Goal: Task Accomplishment & Management: Complete application form

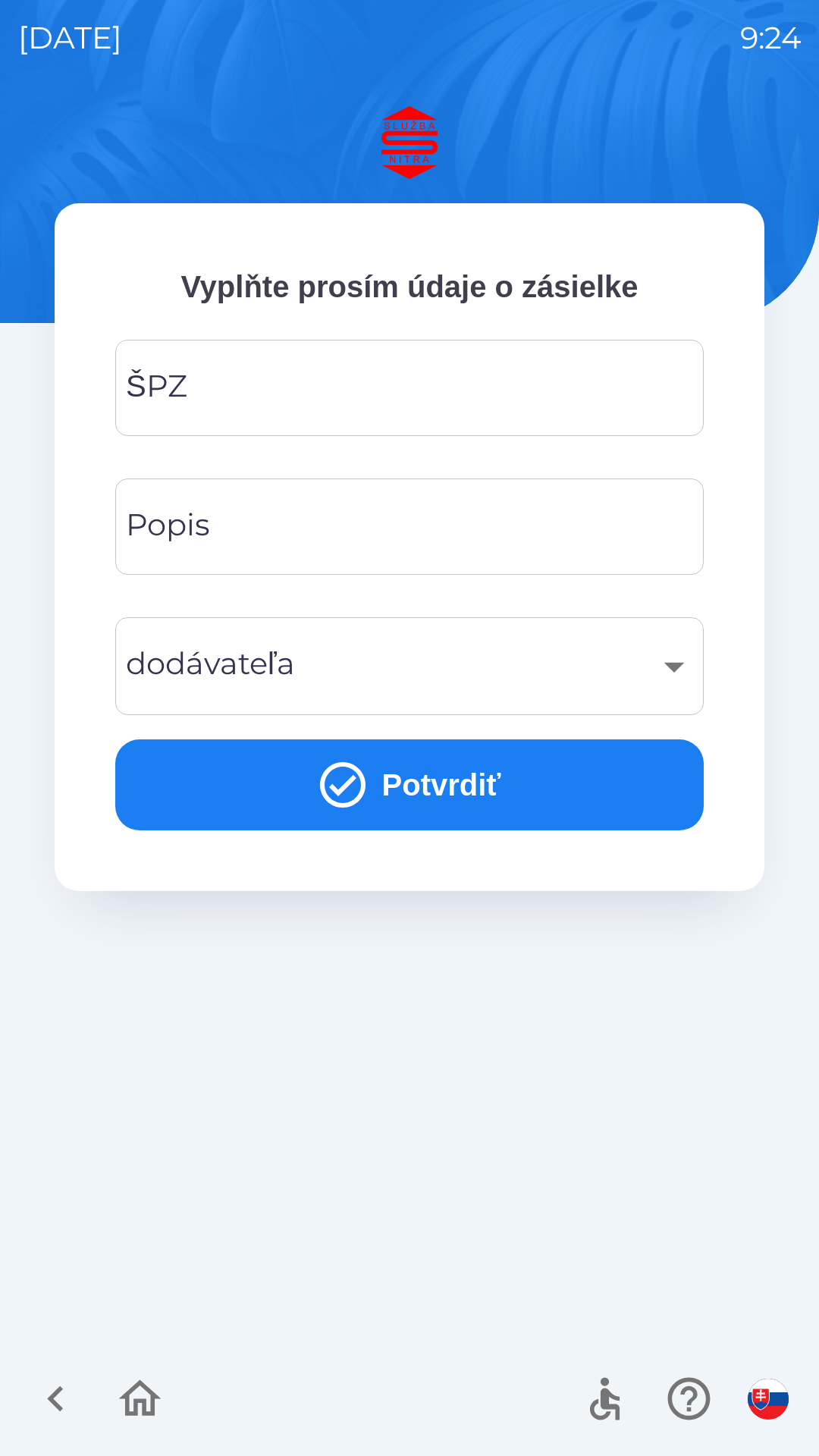
click at [226, 404] on input "ŠPZ" at bounding box center [410, 388] width 552 height 60
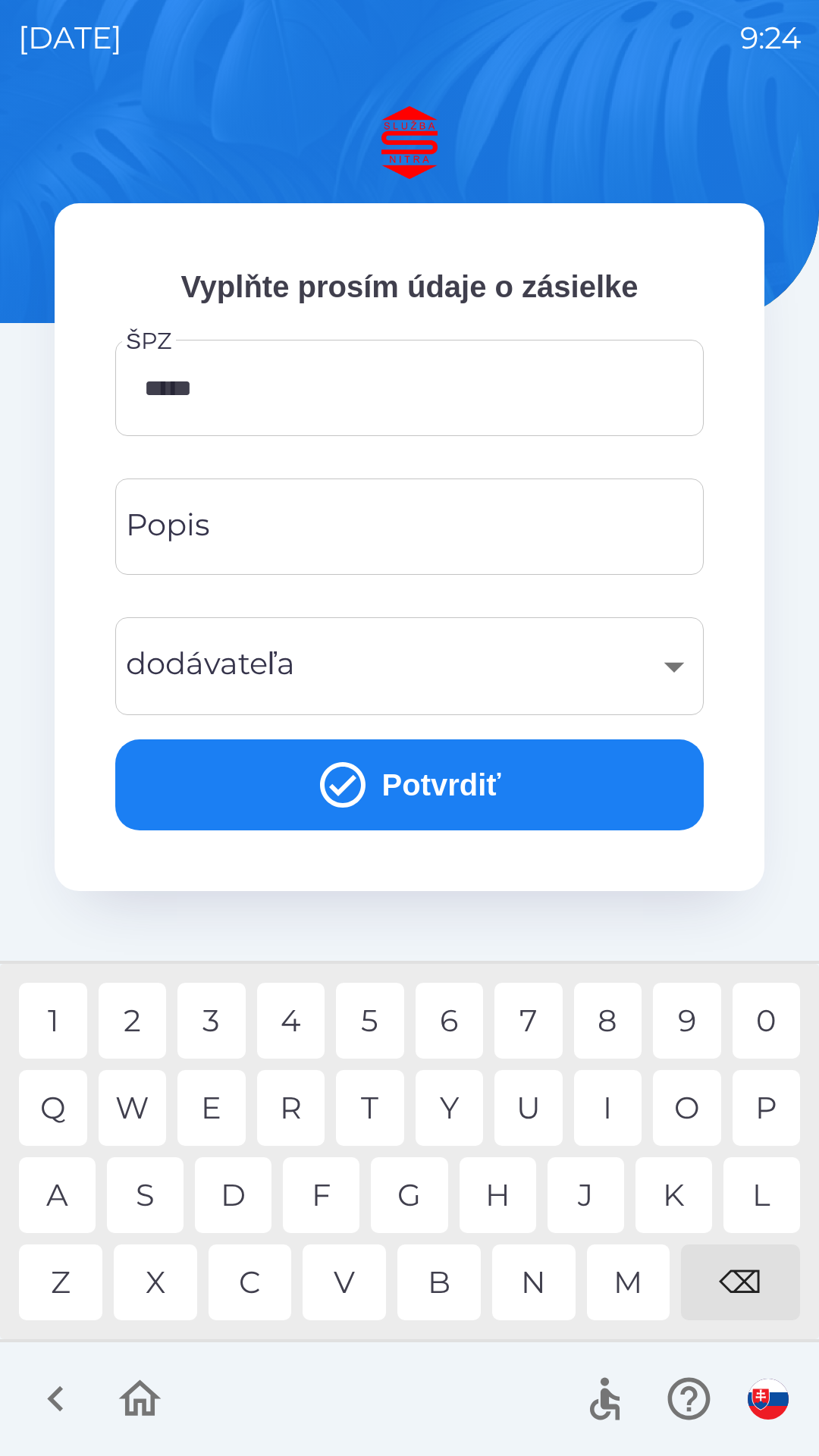
click at [770, 1021] on div "0" at bounding box center [767, 1021] width 69 height 76
click at [773, 1018] on div "0" at bounding box center [767, 1021] width 69 height 76
type input "*******"
click at [63, 1020] on div "1" at bounding box center [54, 1021] width 69 height 76
click at [331, 665] on div "​" at bounding box center [410, 666] width 552 height 62
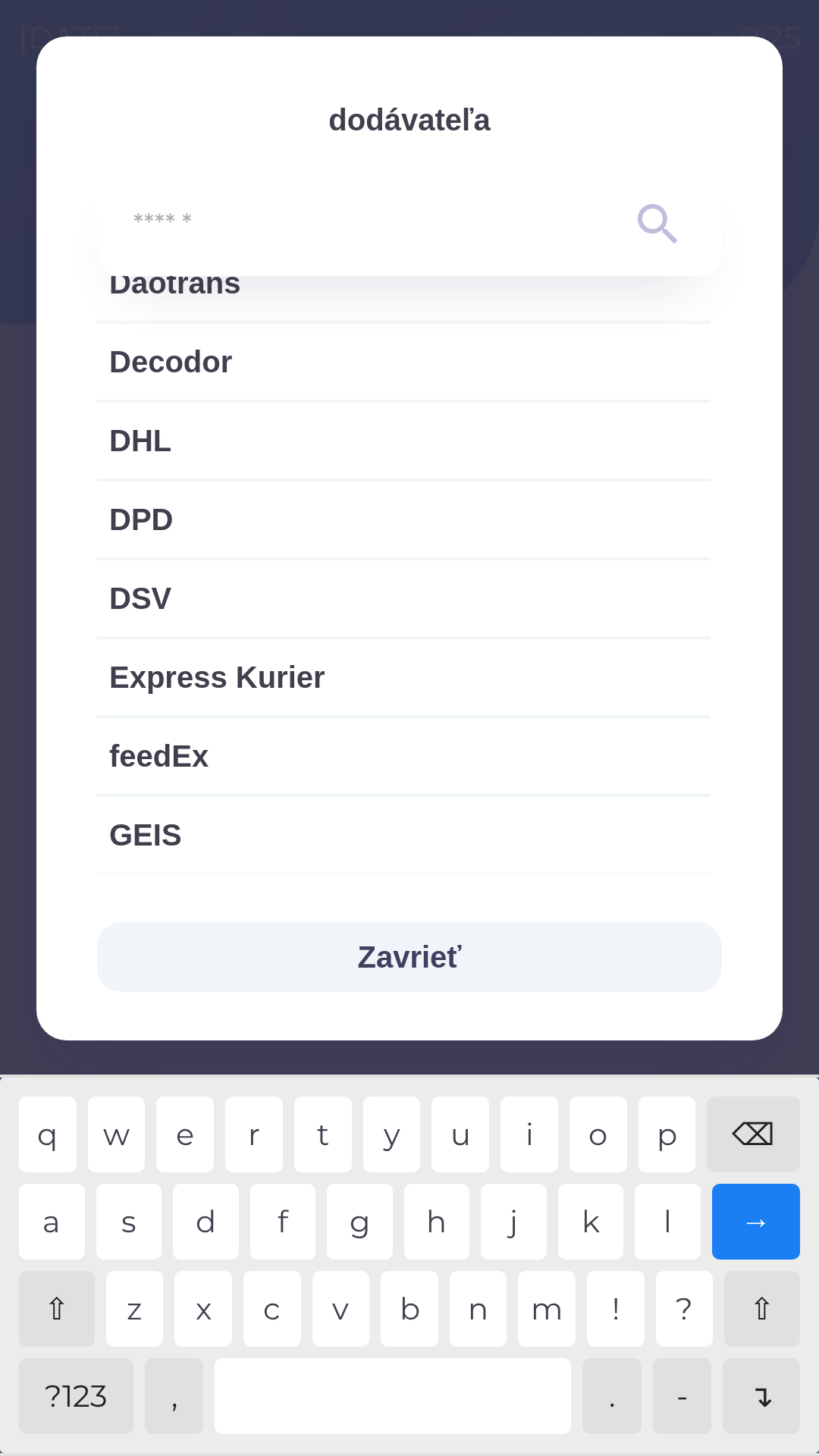
scroll to position [789, 0]
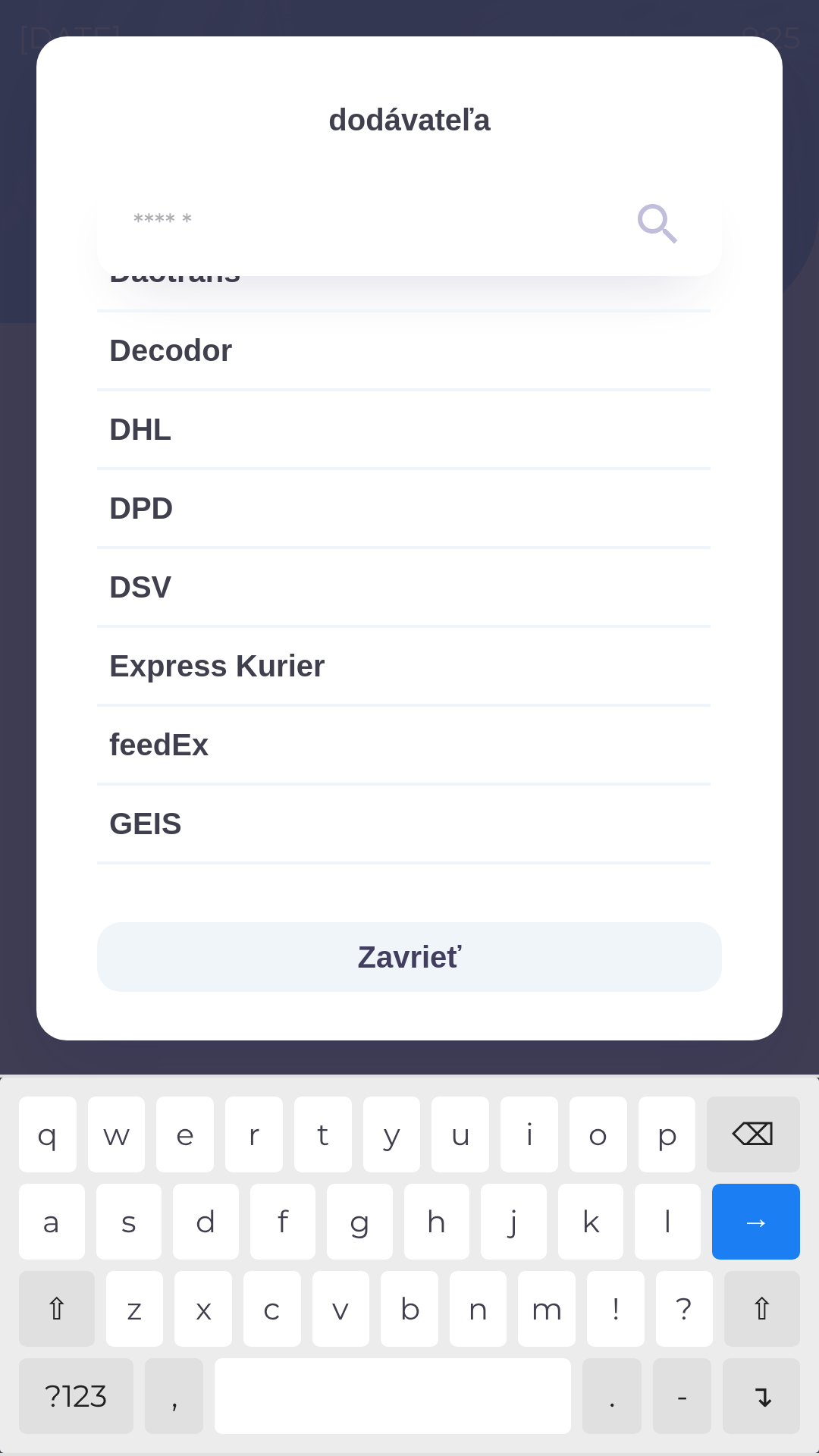
click at [269, 592] on span "DSV" at bounding box center [403, 587] width 589 height 46
type input "***"
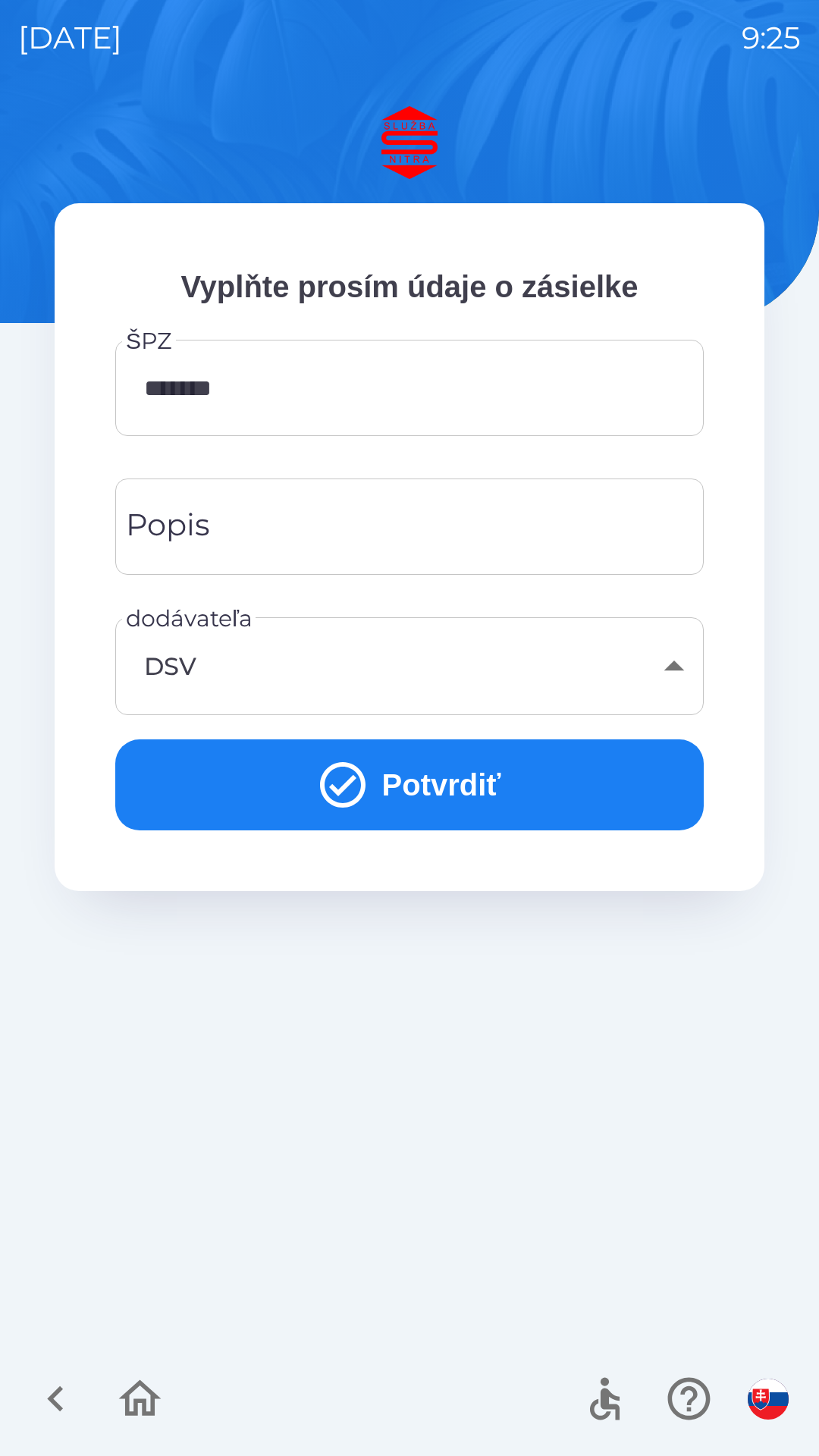
click at [424, 787] on button "Potvrdiť" at bounding box center [410, 784] width 589 height 91
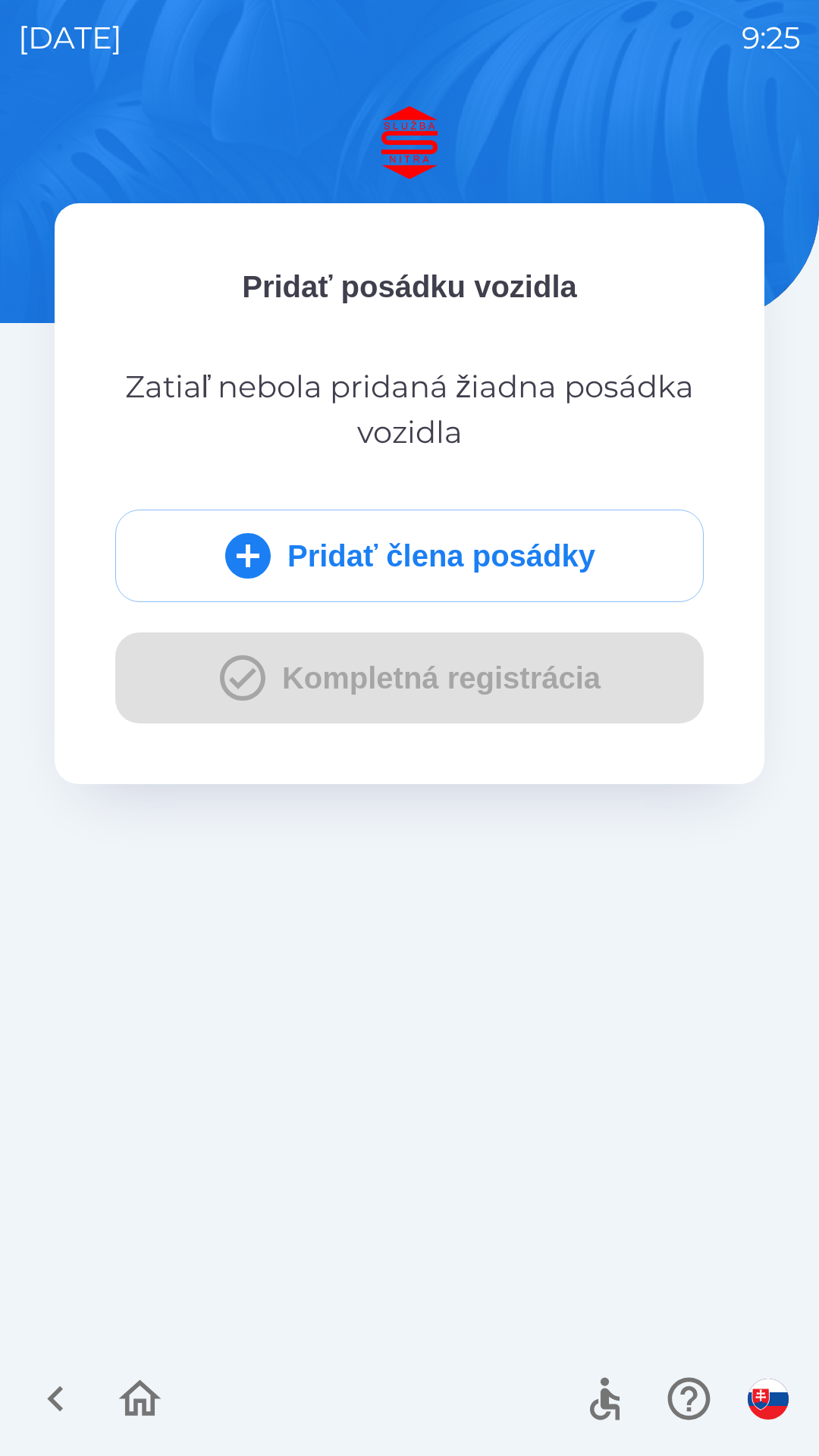
click at [334, 556] on button "Pridať člena posádky" at bounding box center [410, 555] width 589 height 92
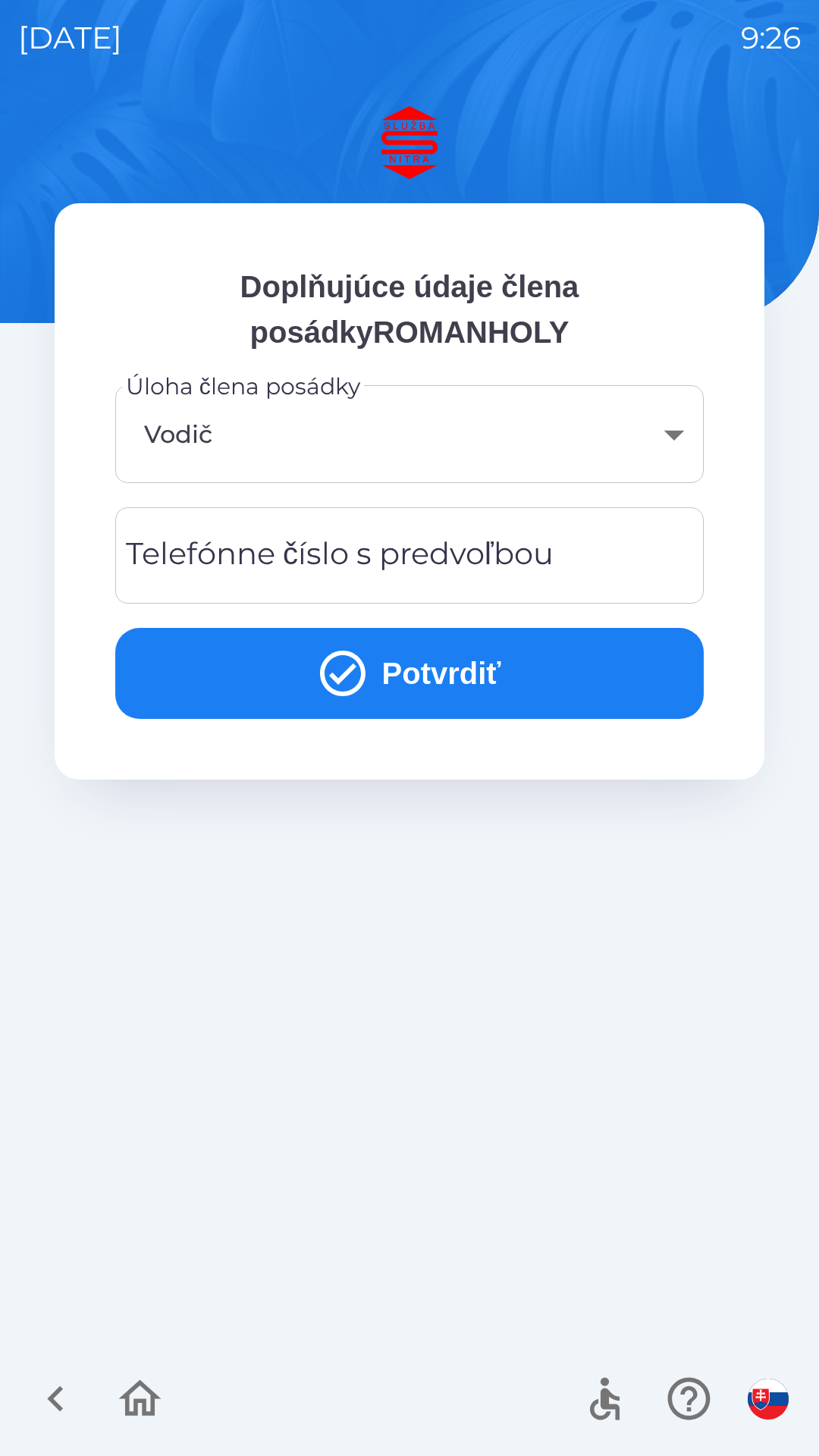
click at [660, 423] on body "[DATE] 9:26 Doplňujúce údaje člena posádkyROMANHOLY Úloha člena posádky Vodič *…" at bounding box center [410, 728] width 819 height 1456
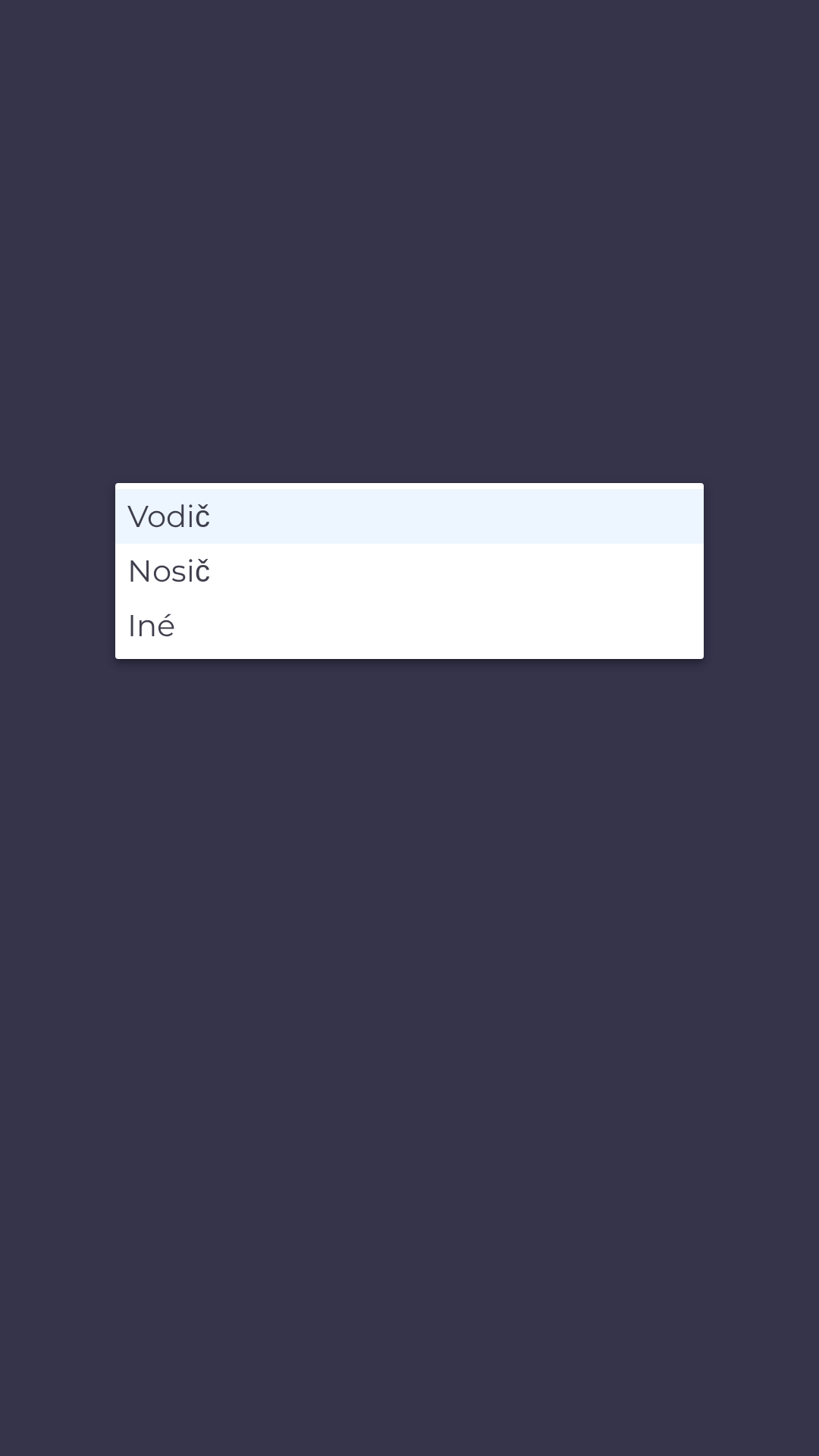
click at [423, 525] on li "Vodič" at bounding box center [410, 517] width 589 height 55
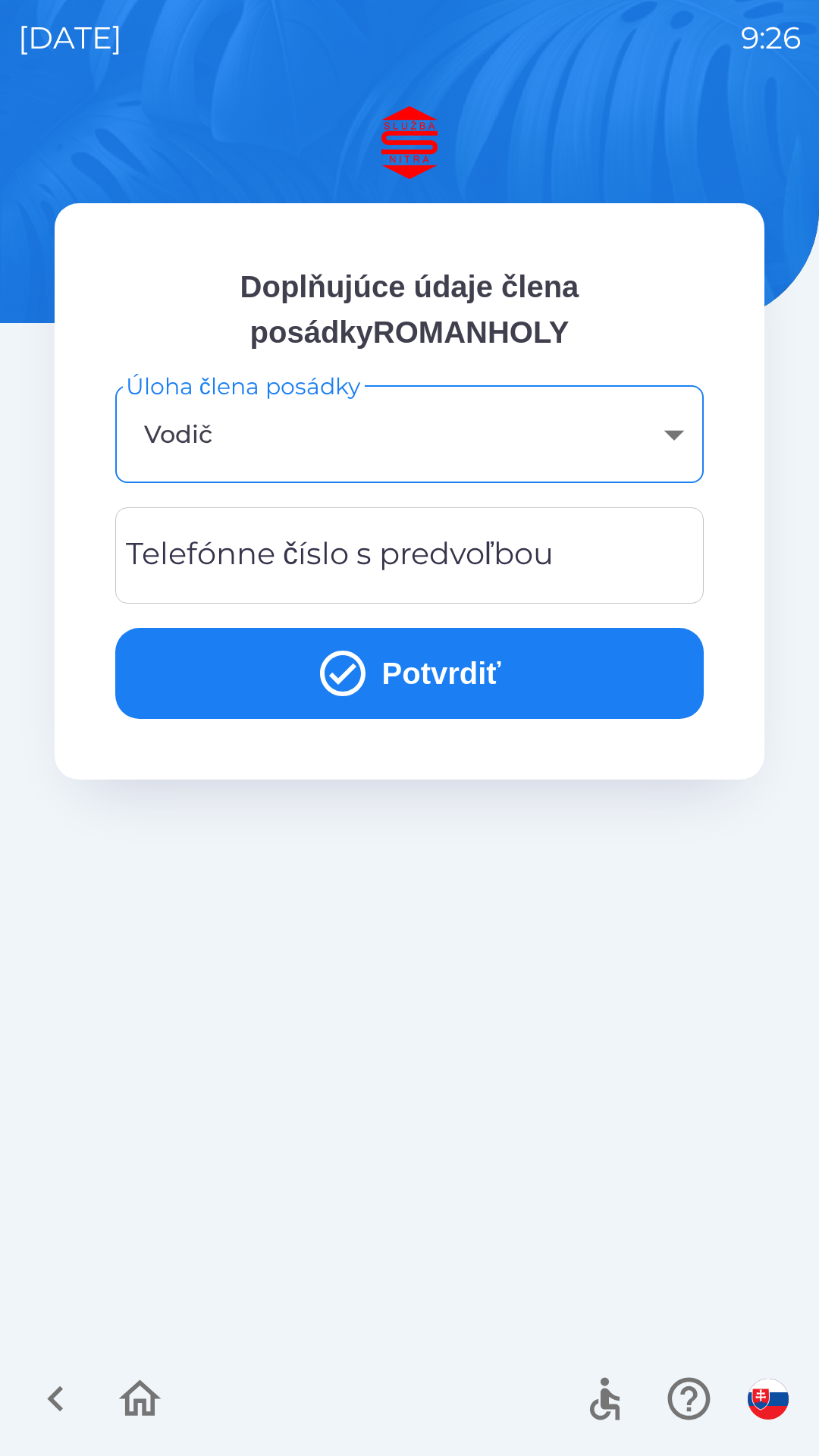
click at [319, 557] on div "Telefónne číslo s predvoľbou Telefónne číslo s predvoľbou" at bounding box center [410, 555] width 589 height 96
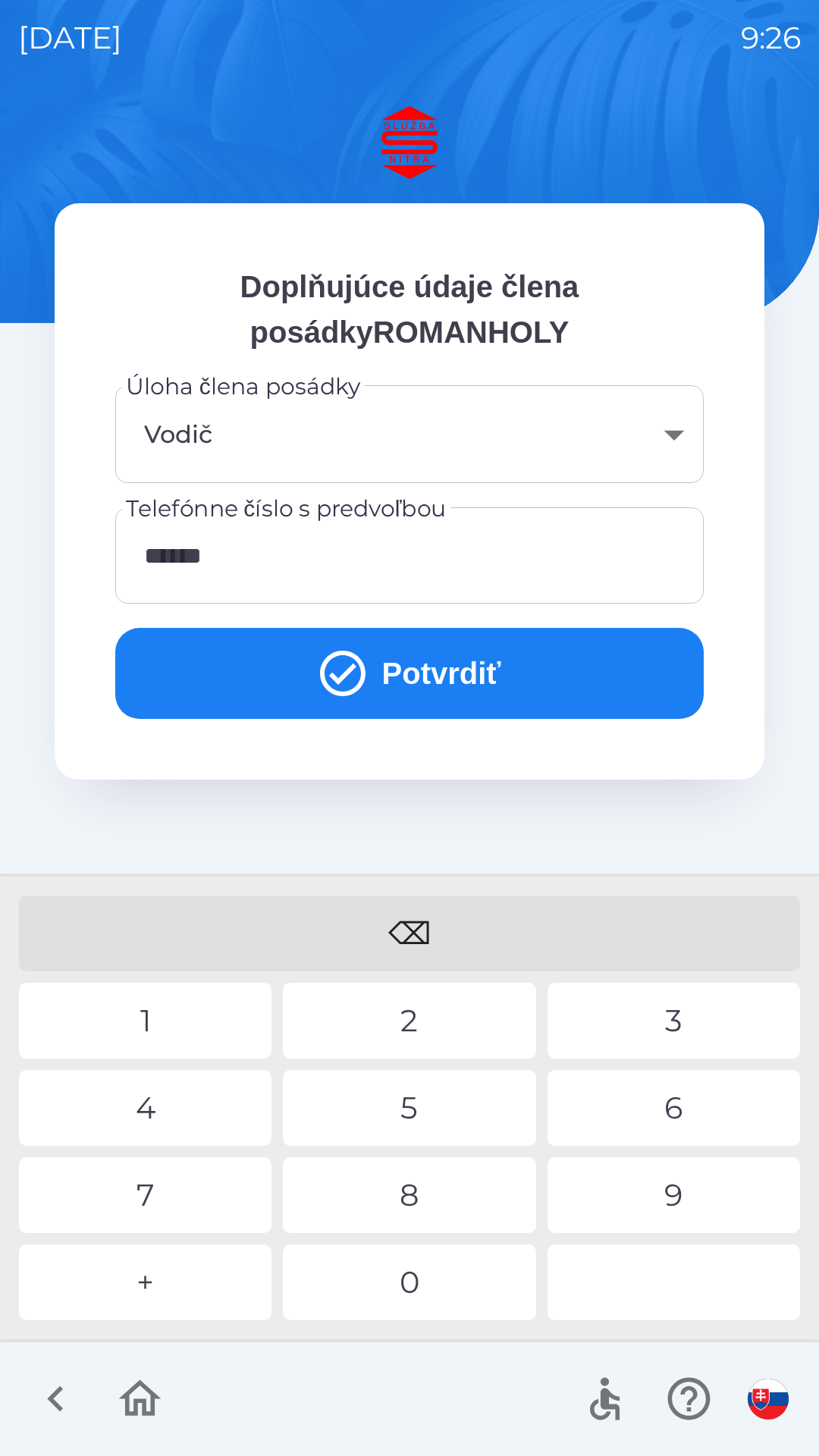
click at [190, 1021] on div "1" at bounding box center [145, 1021] width 253 height 76
click at [445, 1273] on div "0" at bounding box center [409, 1283] width 253 height 76
click at [188, 1008] on div "1" at bounding box center [145, 1021] width 253 height 76
type input "**********"
click at [431, 673] on button "Potvrdiť" at bounding box center [410, 673] width 589 height 91
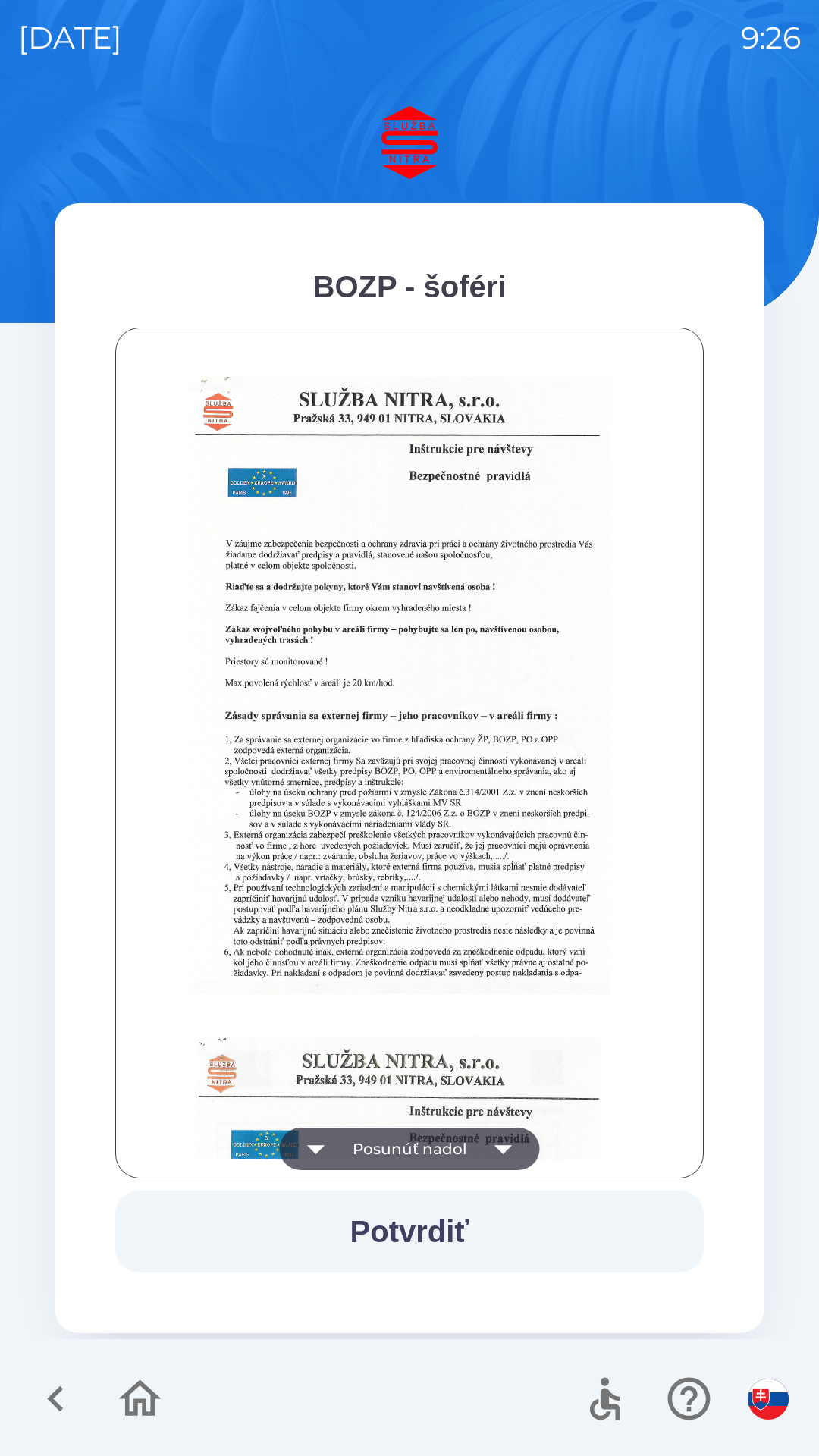
click at [441, 1142] on button "Posunúť nadol" at bounding box center [410, 1149] width 260 height 42
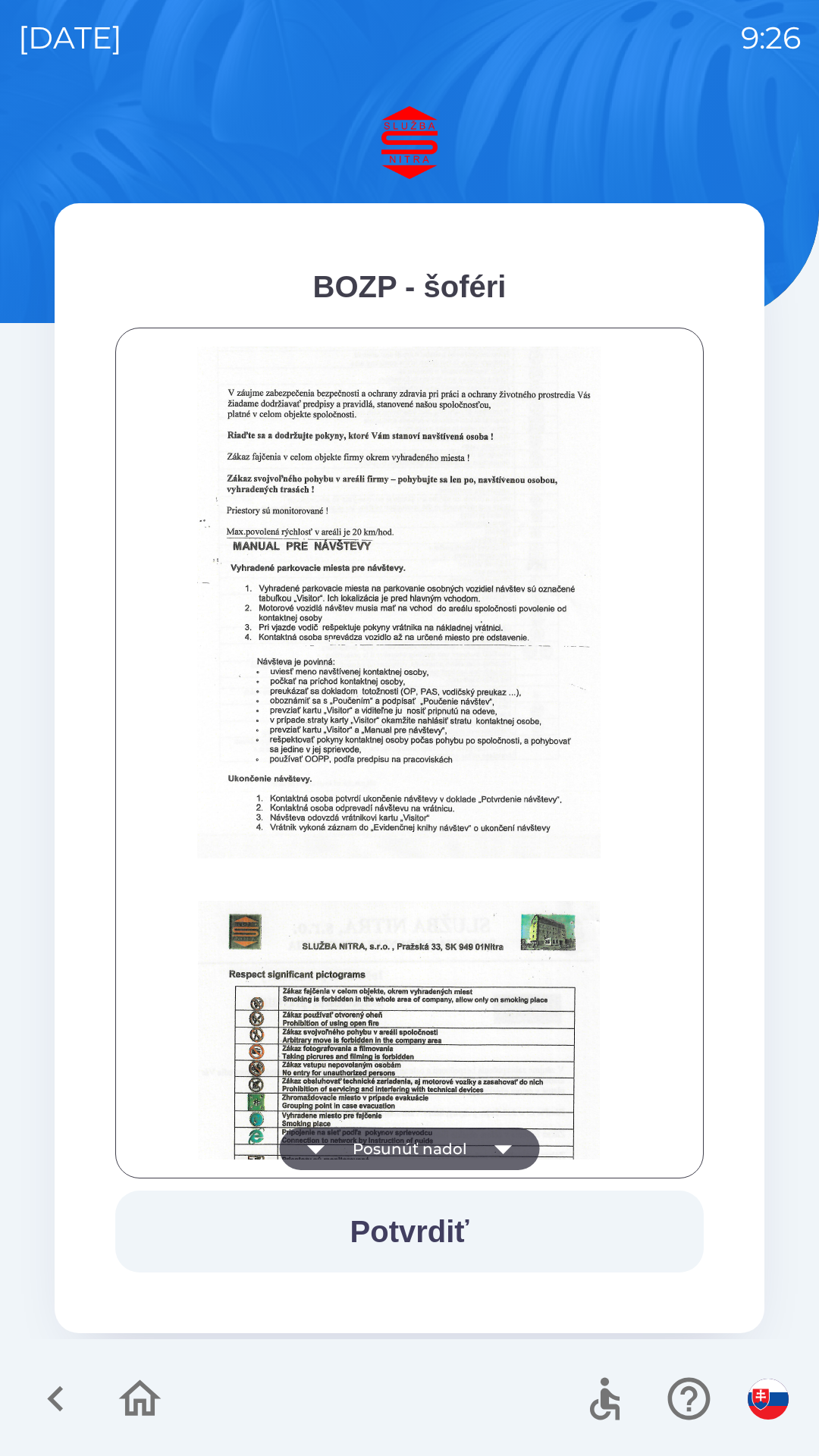
click at [449, 1136] on button "Posunúť nadol" at bounding box center [410, 1149] width 260 height 42
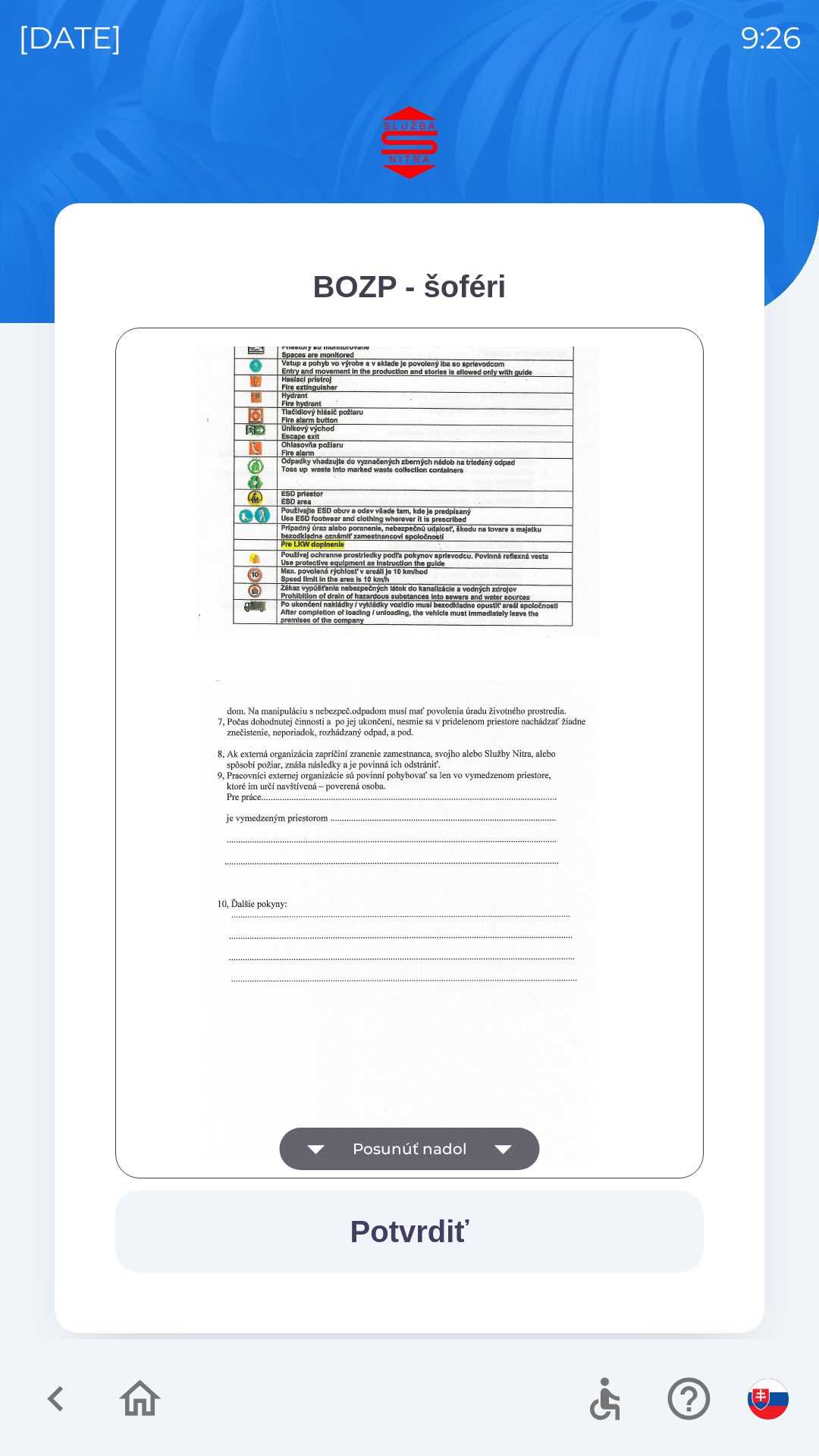
click at [452, 1152] on button "Posunúť nadol" at bounding box center [410, 1149] width 260 height 42
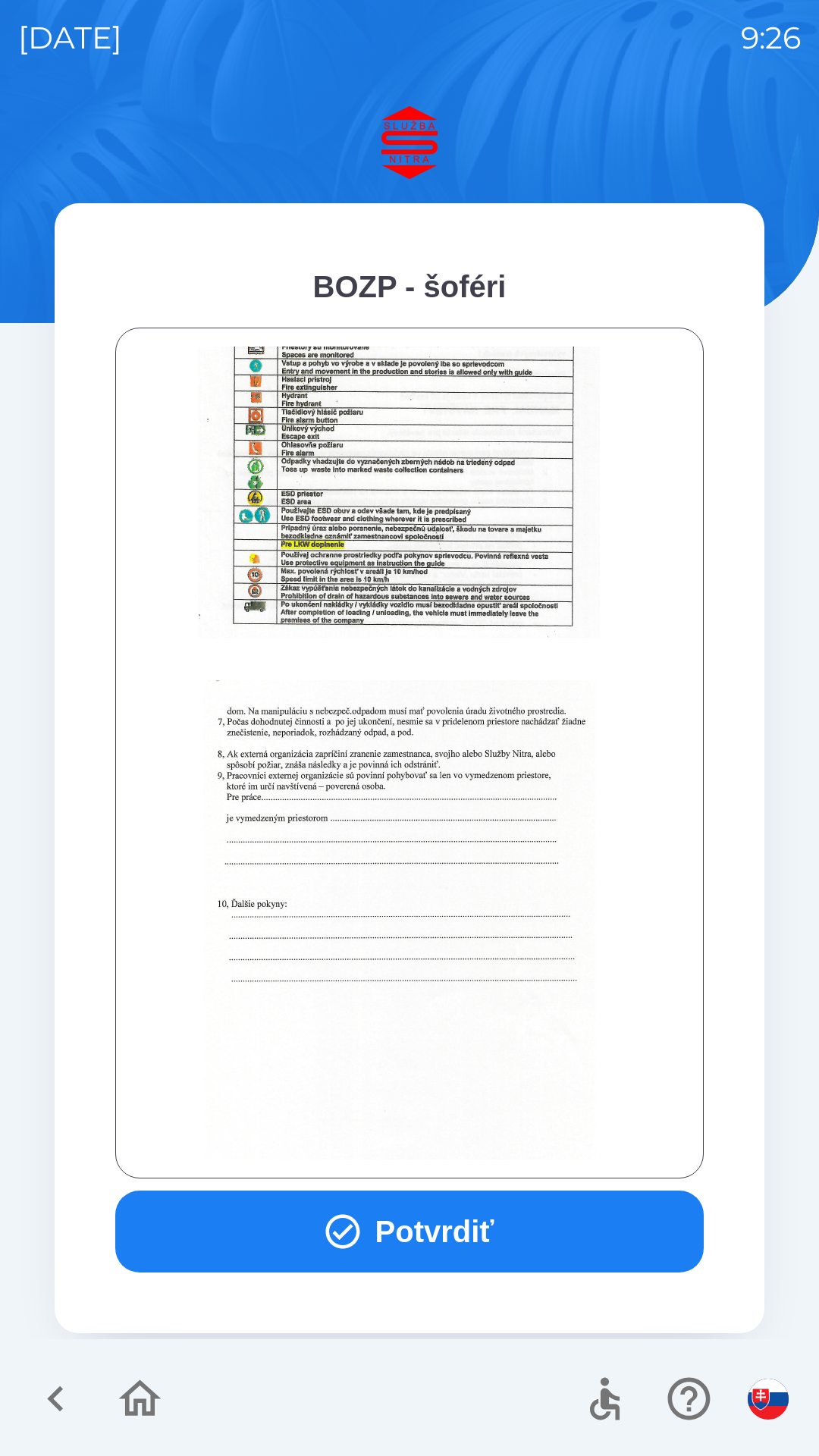
scroll to position [1700, 0]
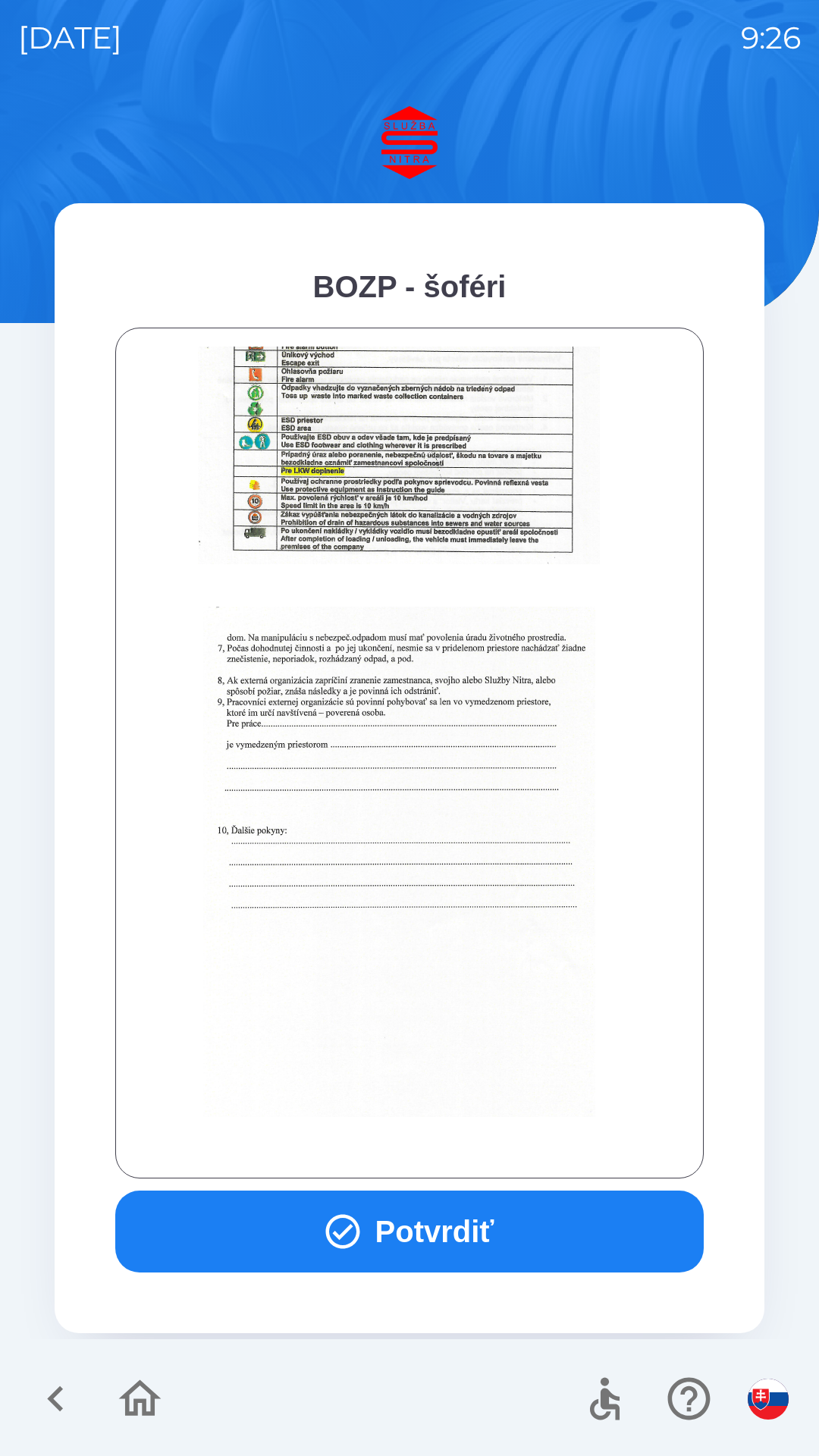
click at [452, 1231] on button "Potvrdiť" at bounding box center [410, 1232] width 589 height 82
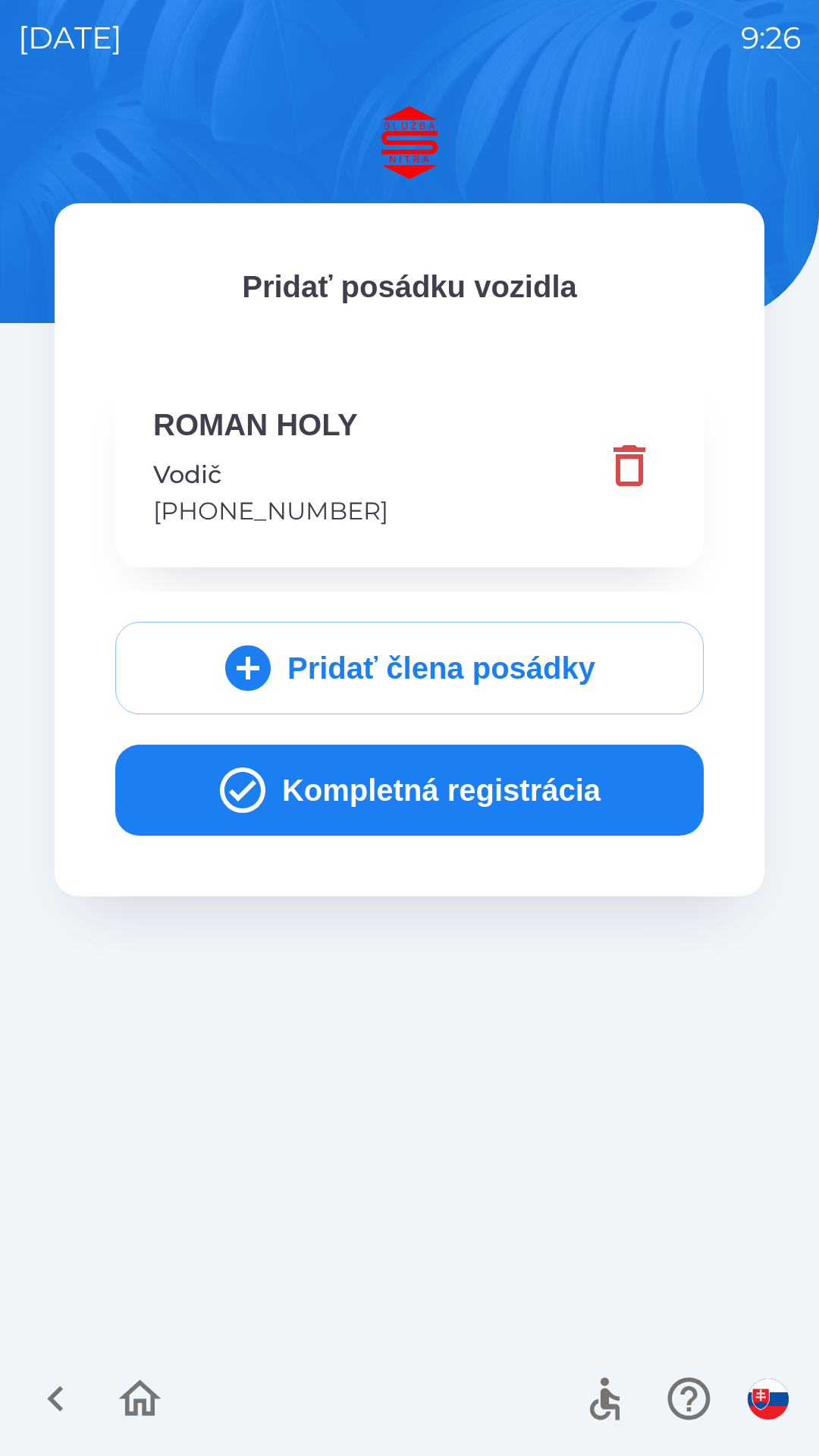
click at [454, 791] on button "Kompletná registrácia" at bounding box center [410, 790] width 589 height 91
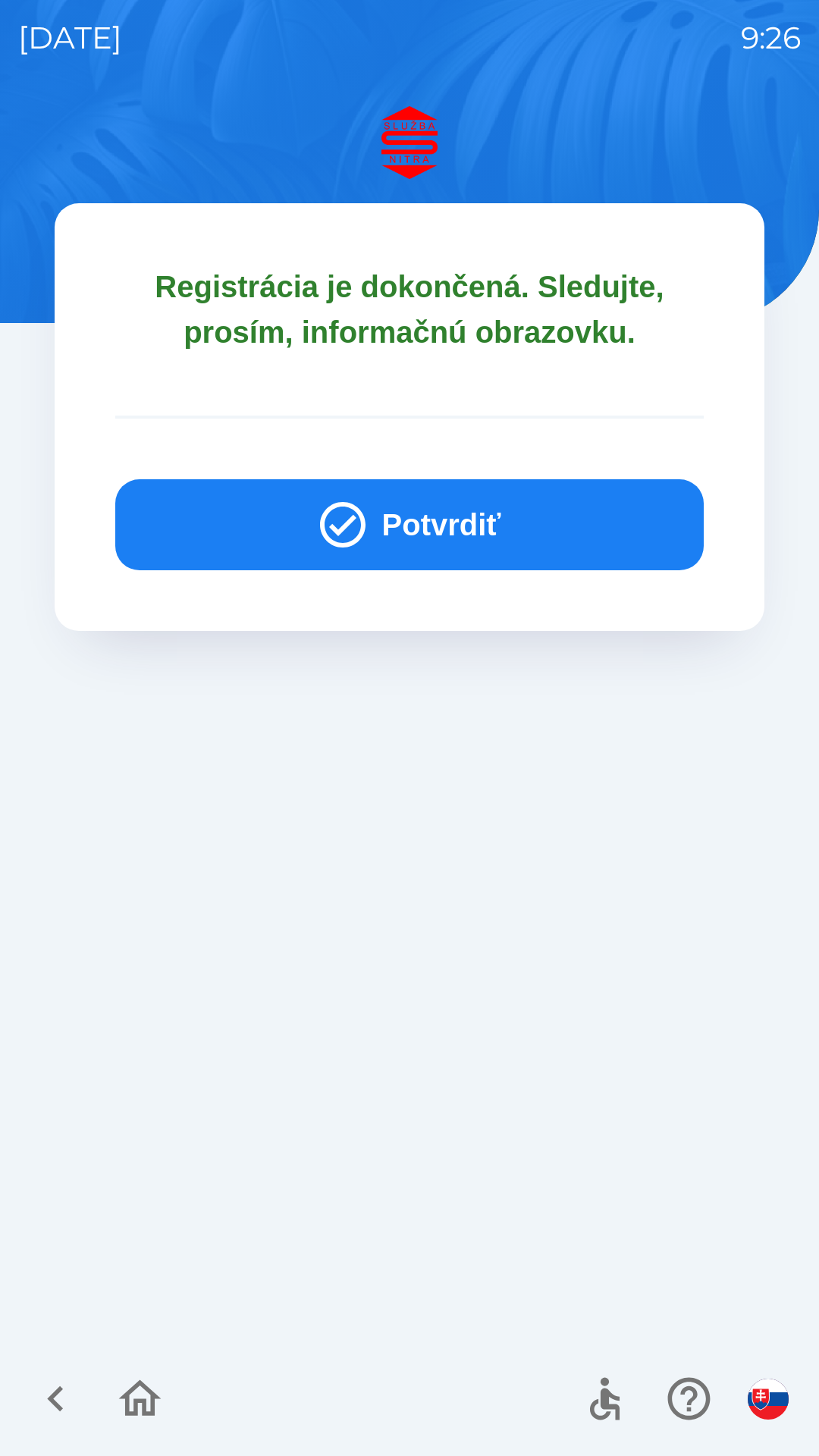
click at [465, 526] on button "Potvrdiť" at bounding box center [410, 524] width 589 height 91
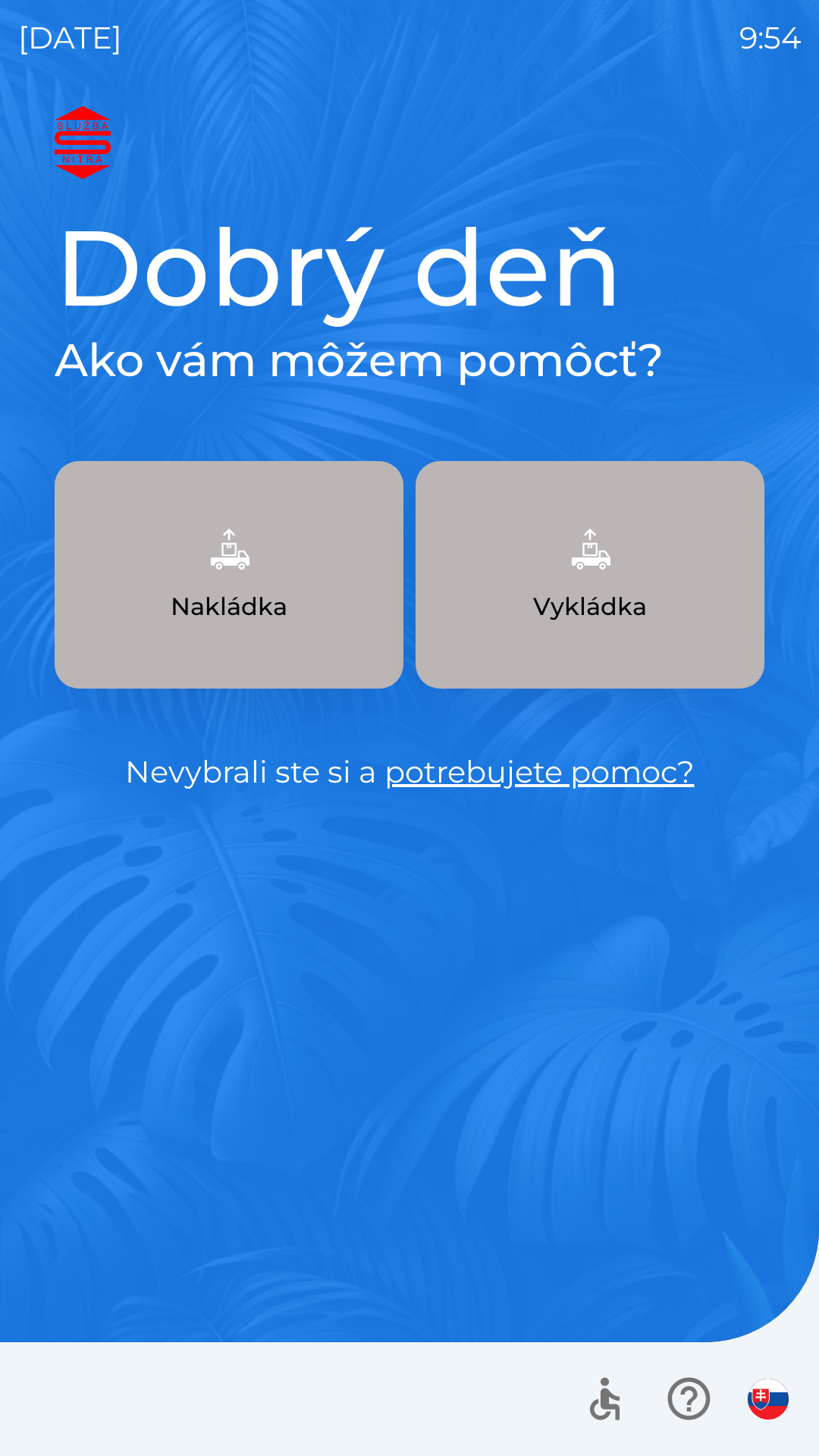
click at [592, 578] on img "button" at bounding box center [590, 549] width 67 height 67
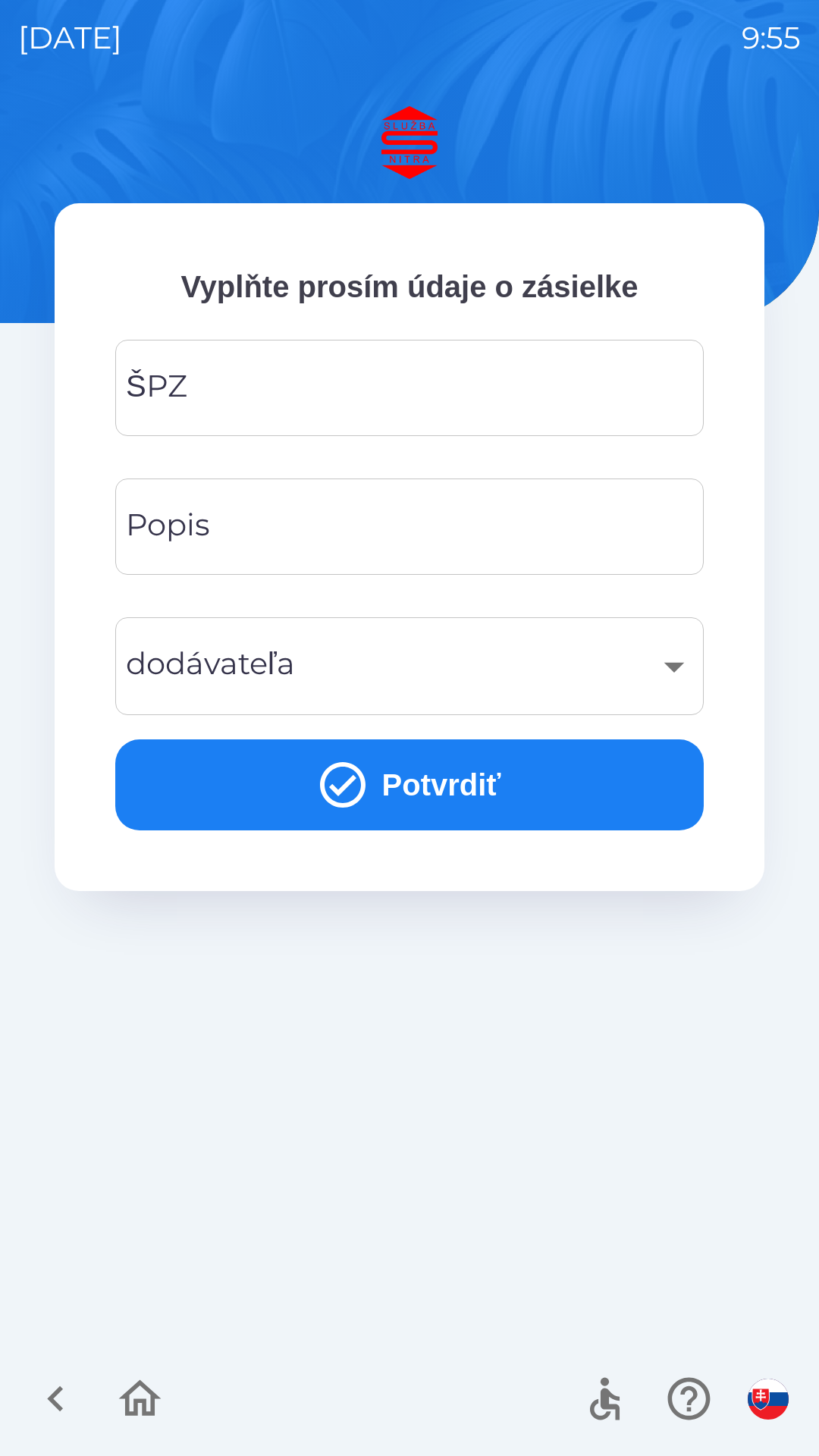
click at [210, 380] on input "ŠPZ" at bounding box center [410, 388] width 552 height 60
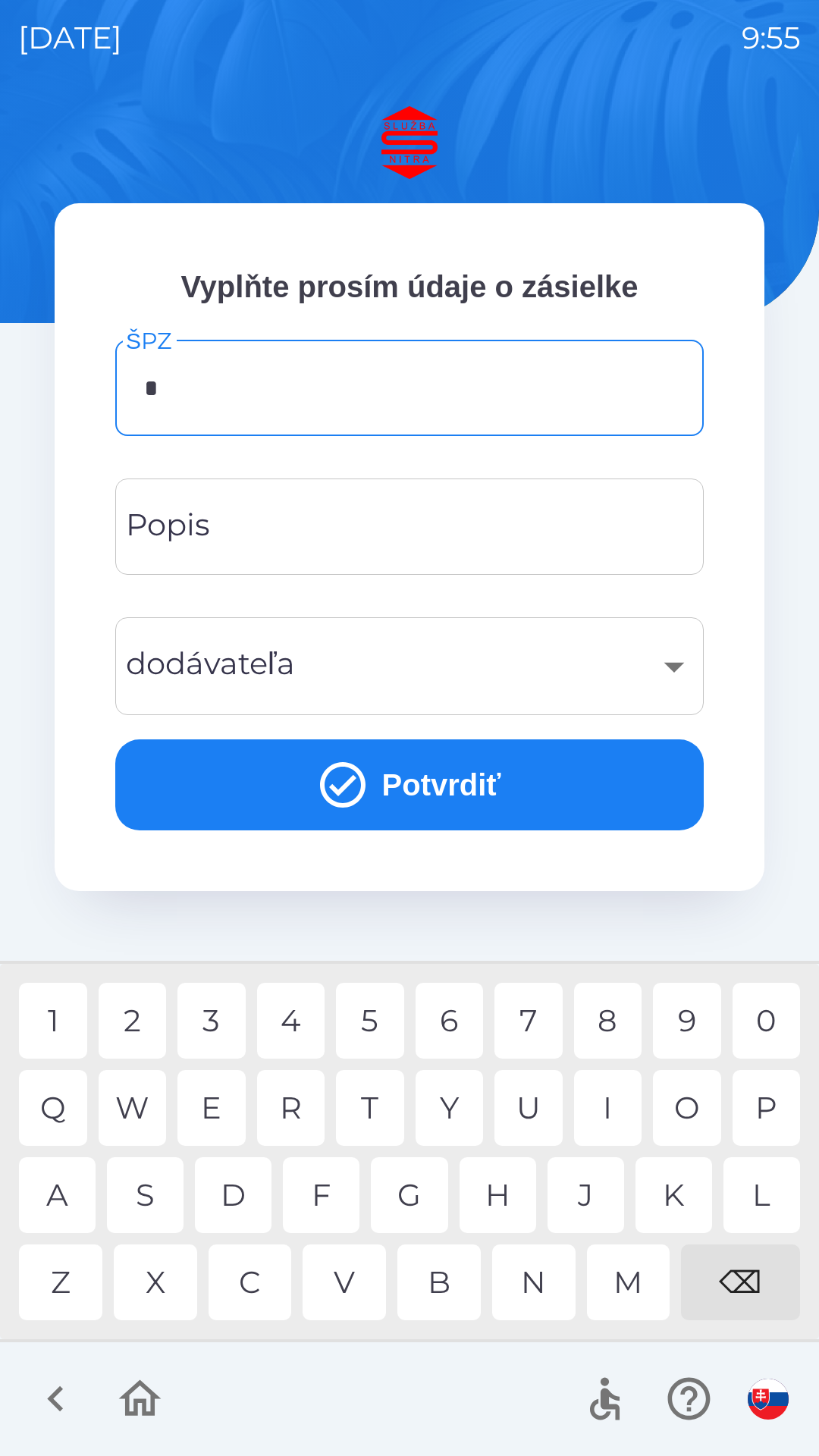
click at [151, 1188] on div "S" at bounding box center [144, 1195] width 77 height 76
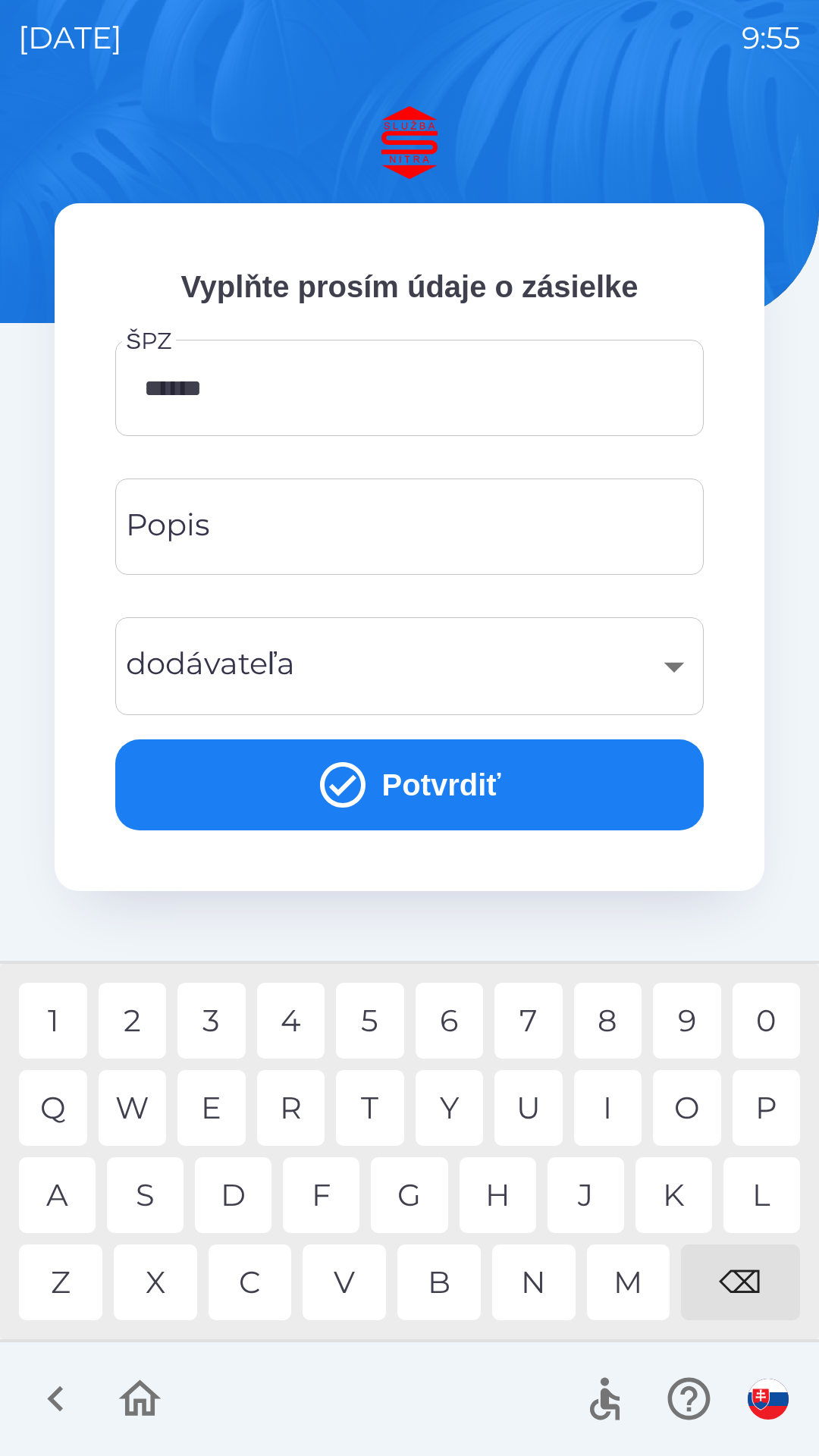
type input "*******"
click at [684, 1109] on div "O" at bounding box center [688, 1108] width 69 height 76
click at [482, 533] on input "Popis" at bounding box center [410, 526] width 552 height 60
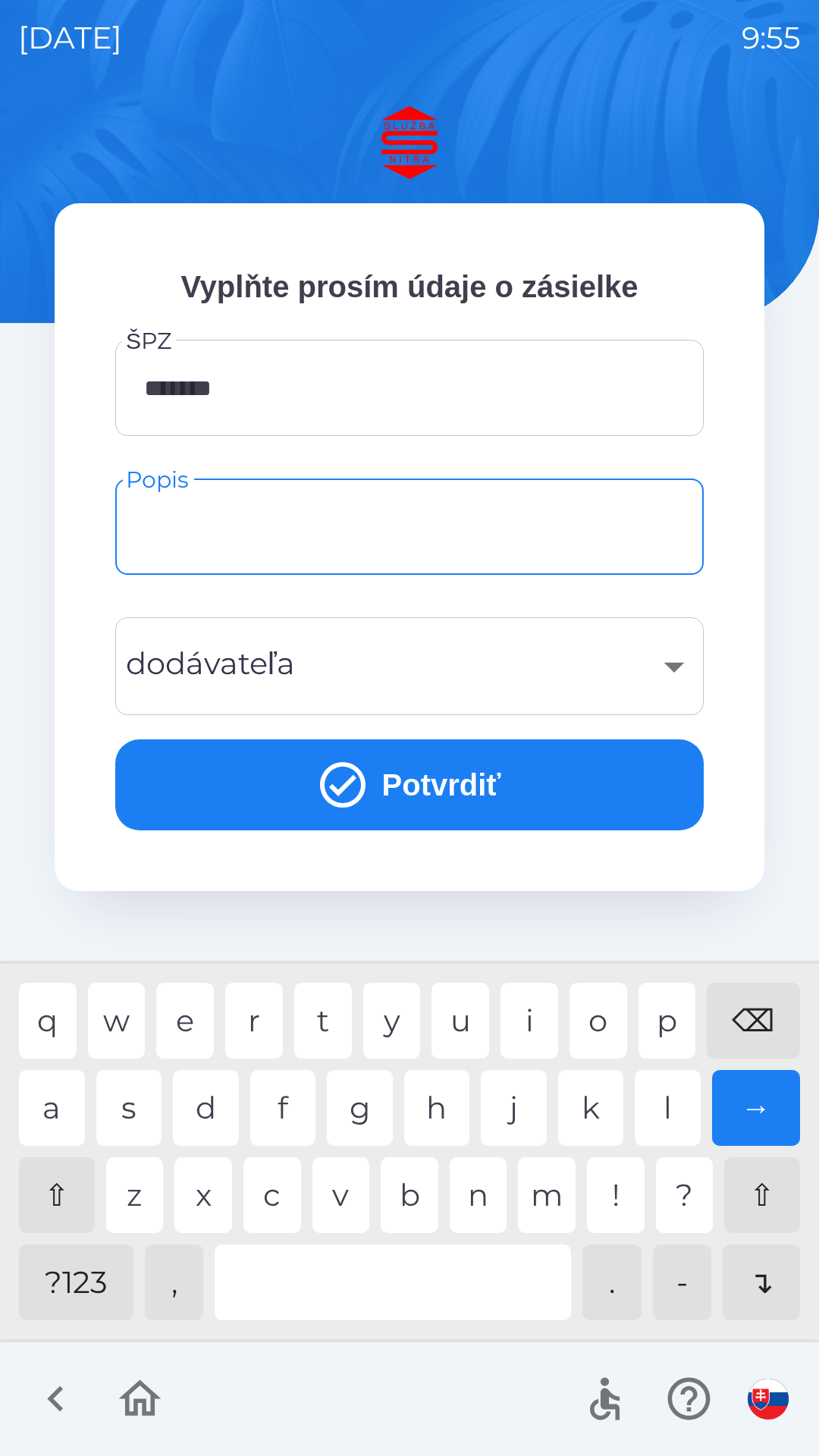
click at [761, 1404] on img "button" at bounding box center [768, 1399] width 41 height 41
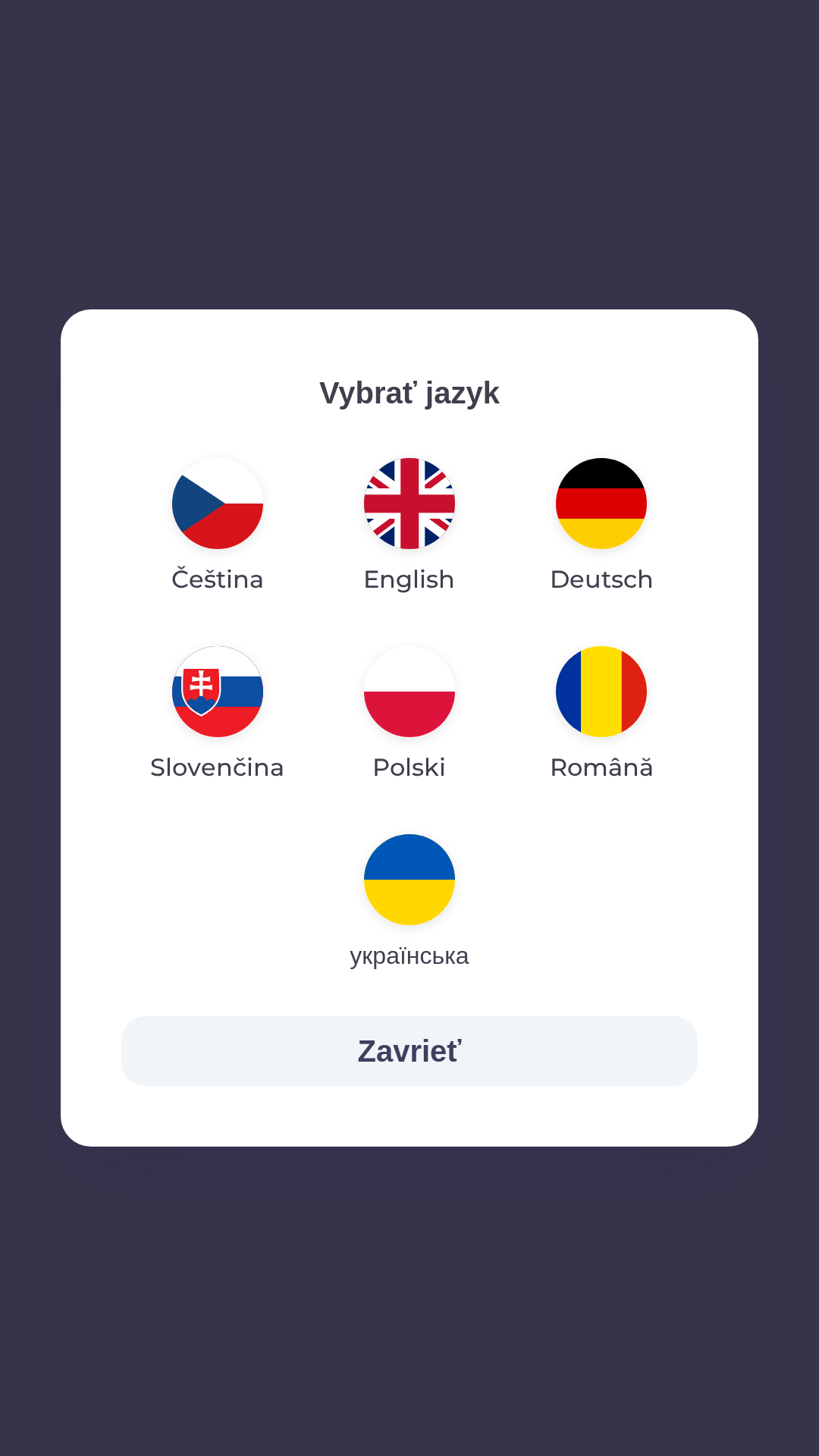
click at [414, 495] on img "button" at bounding box center [410, 503] width 91 height 91
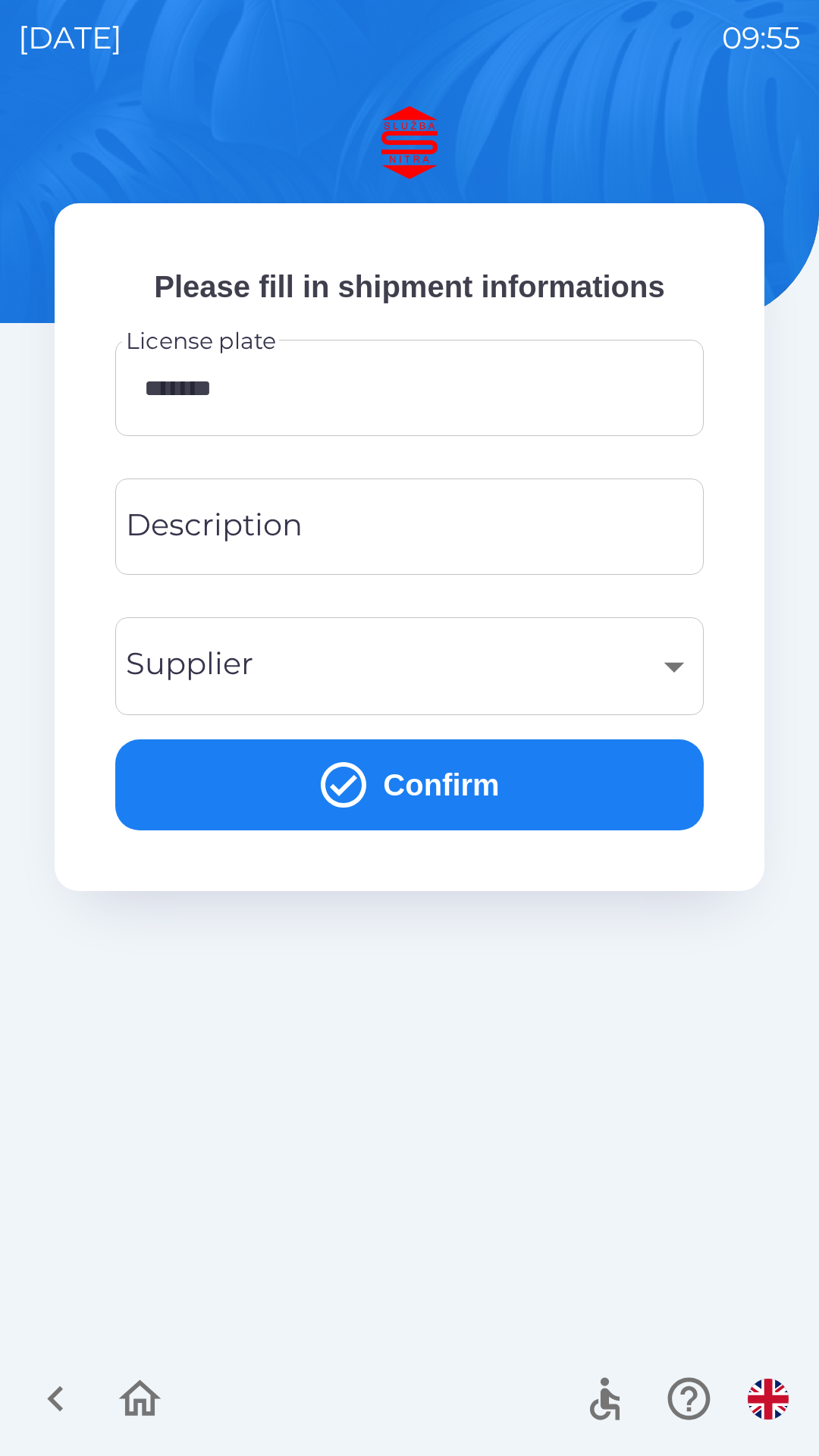
click at [288, 661] on div "​" at bounding box center [410, 666] width 552 height 62
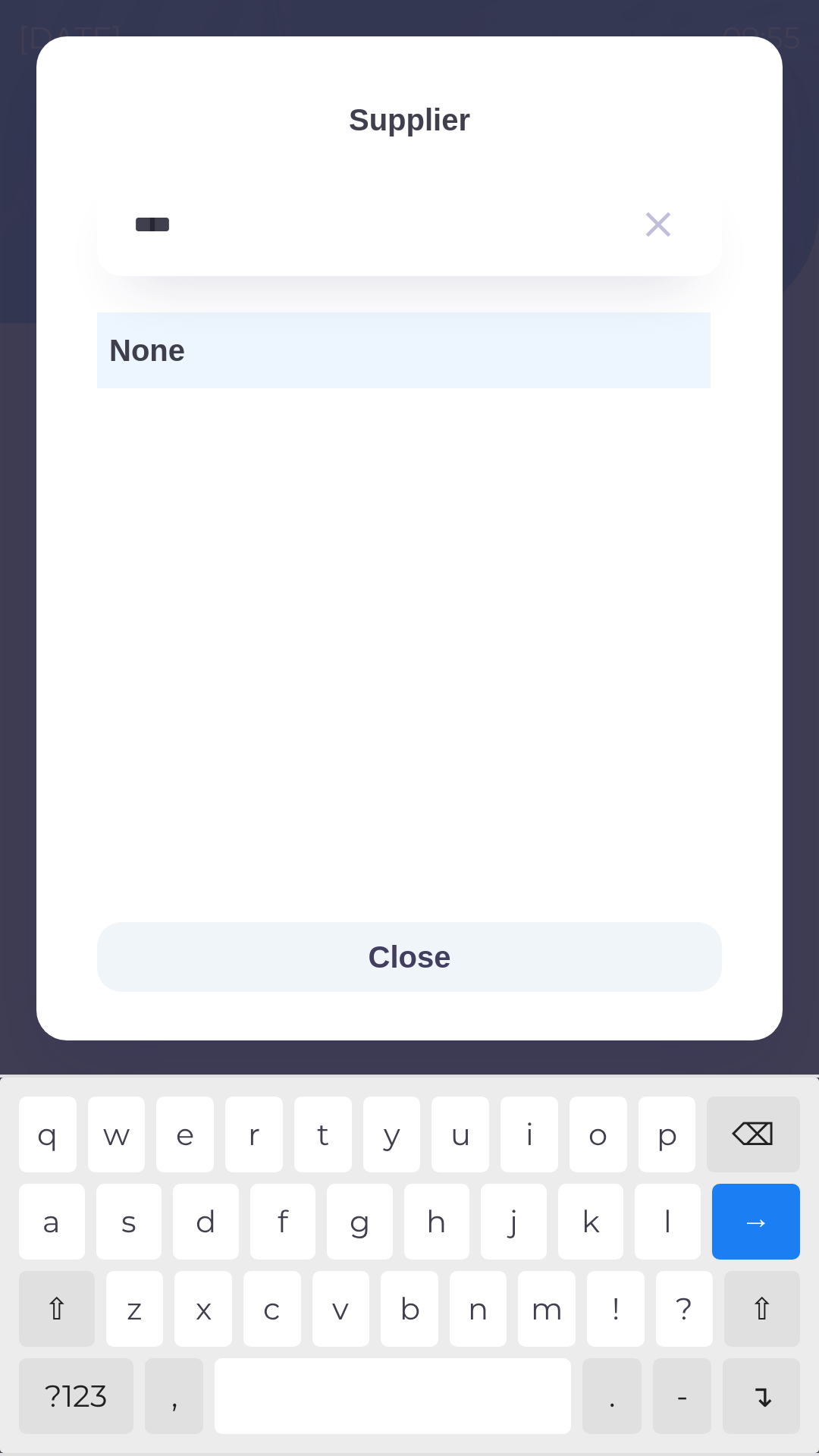
click at [151, 1213] on div "s" at bounding box center [129, 1222] width 66 height 76
click at [192, 1125] on div "e" at bounding box center [184, 1135] width 57 height 76
type input "******"
click at [771, 1226] on div "→" at bounding box center [756, 1222] width 89 height 76
click at [666, 218] on icon "button" at bounding box center [659, 224] width 25 height 25
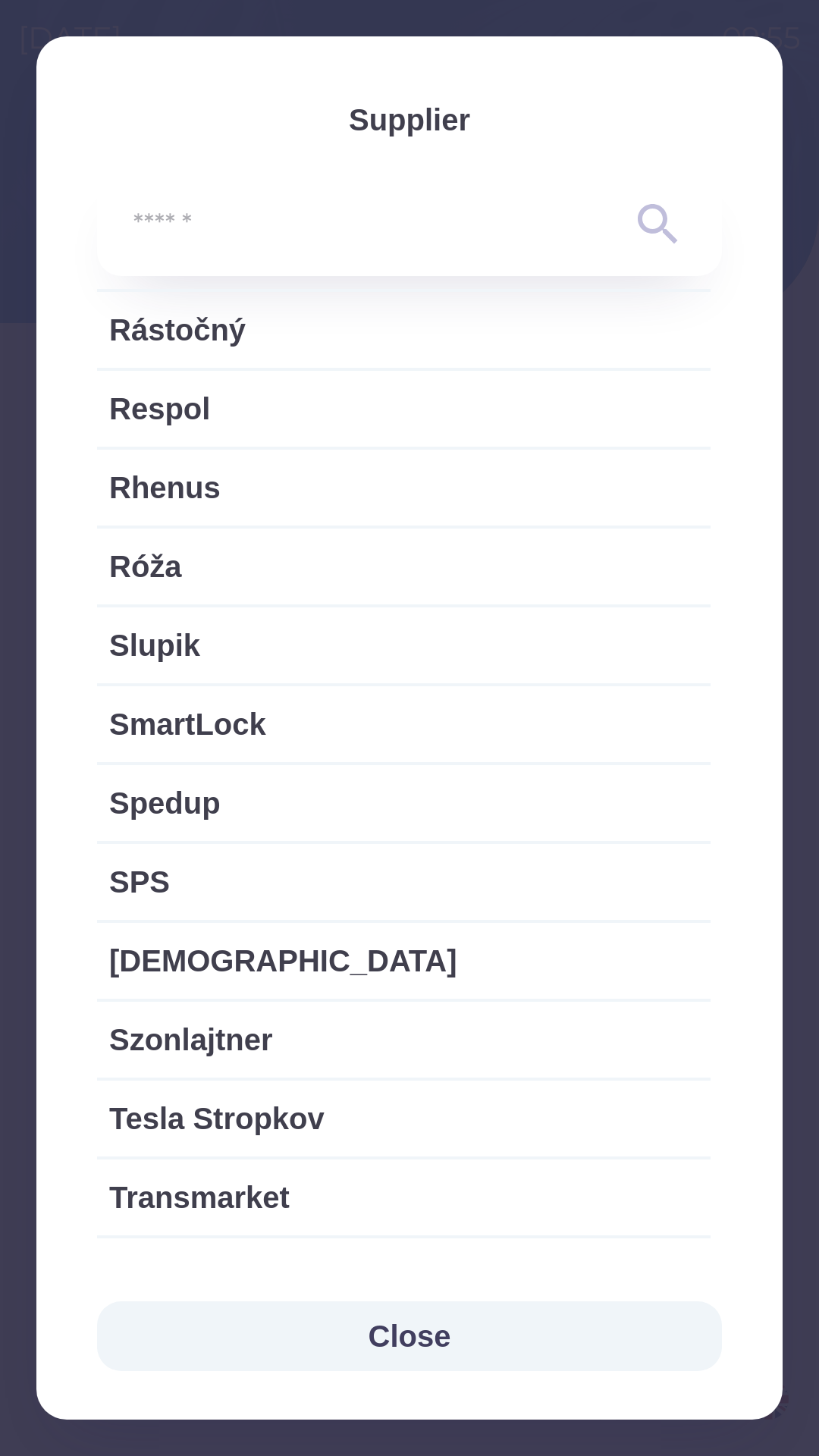
scroll to position [2467, 0]
click at [402, 1355] on button "Close" at bounding box center [410, 1335] width 625 height 70
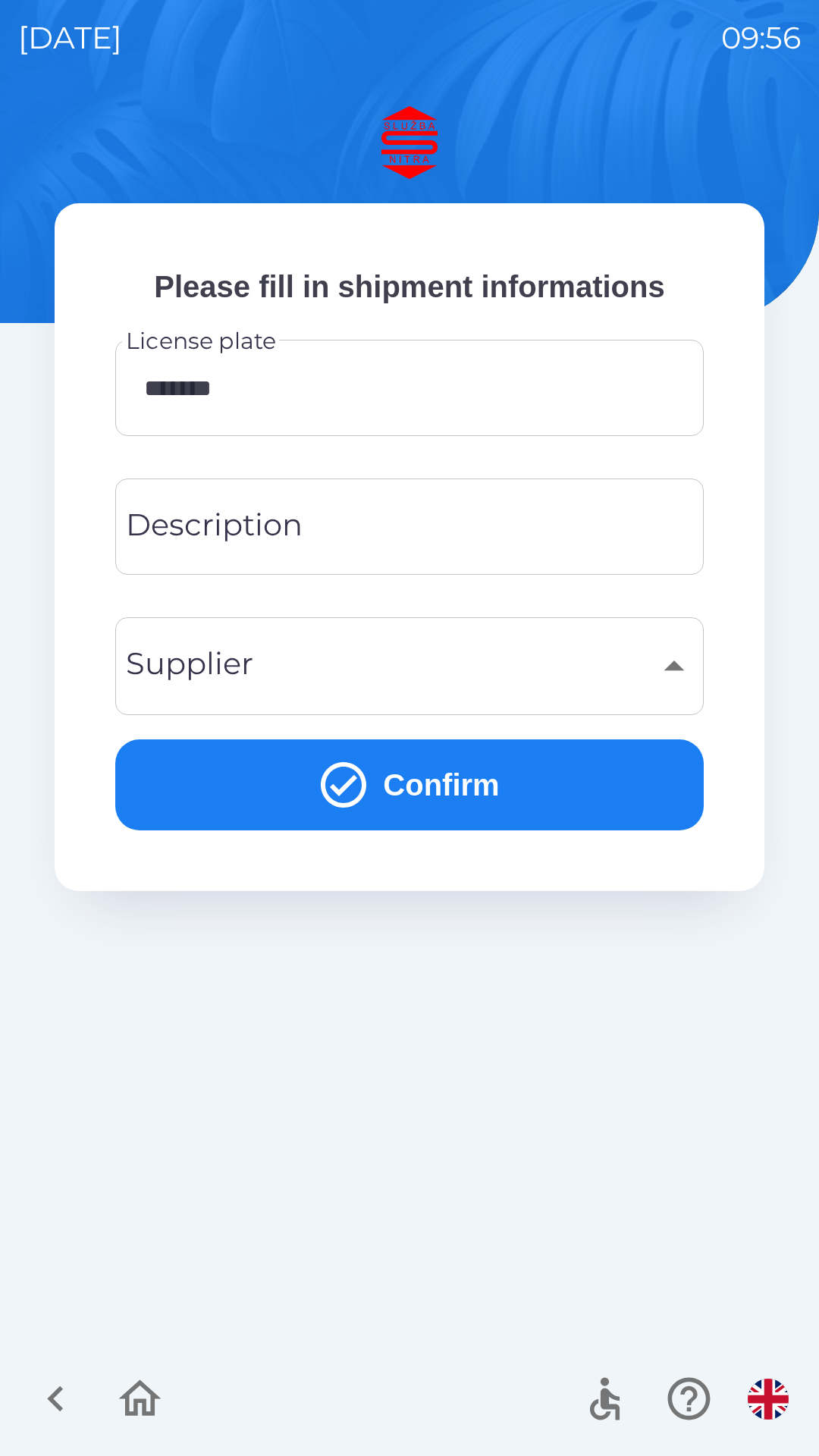
click at [462, 789] on button "Confirm" at bounding box center [410, 784] width 589 height 91
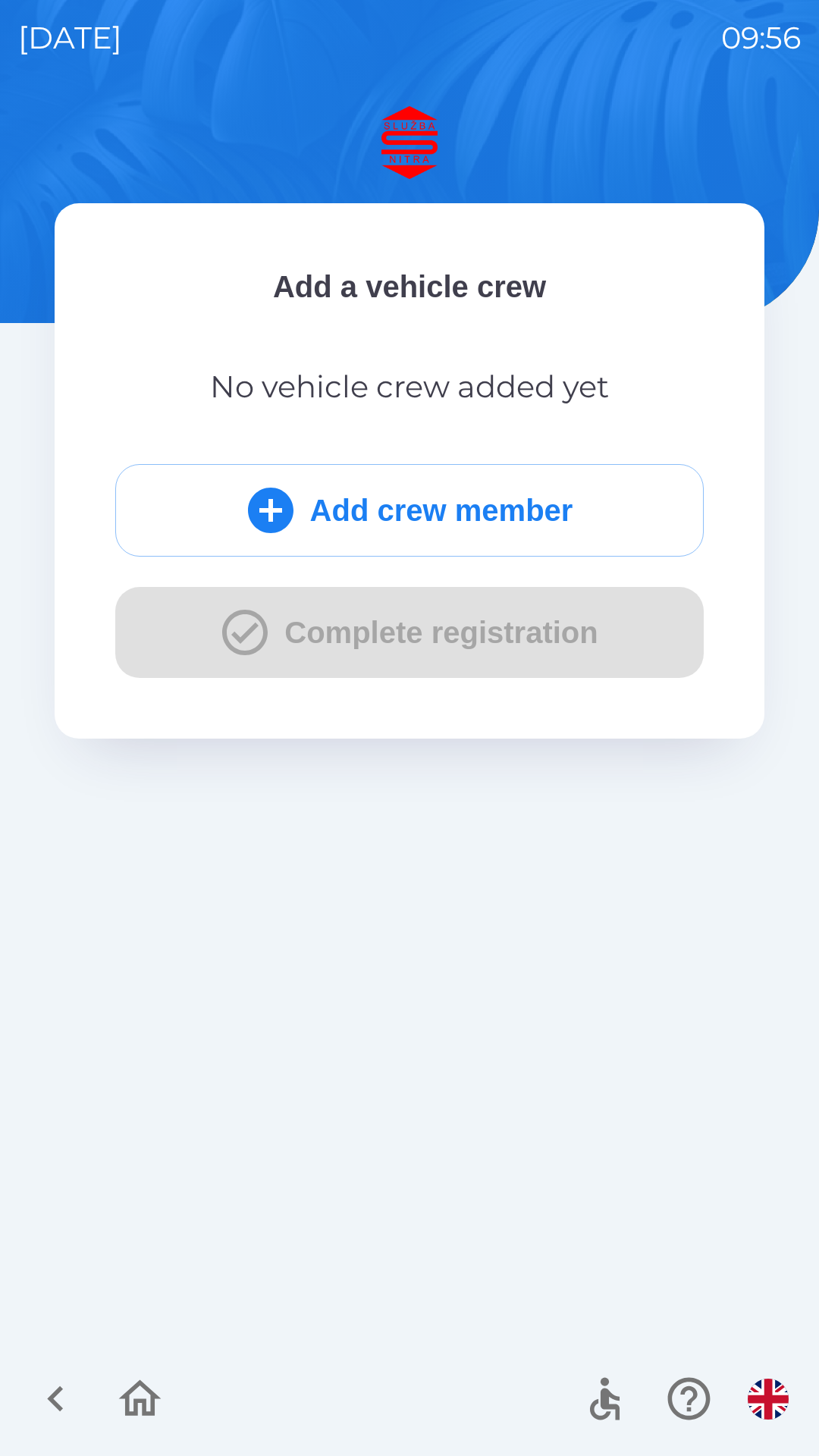
click at [484, 514] on button "Add crew member" at bounding box center [410, 510] width 589 height 92
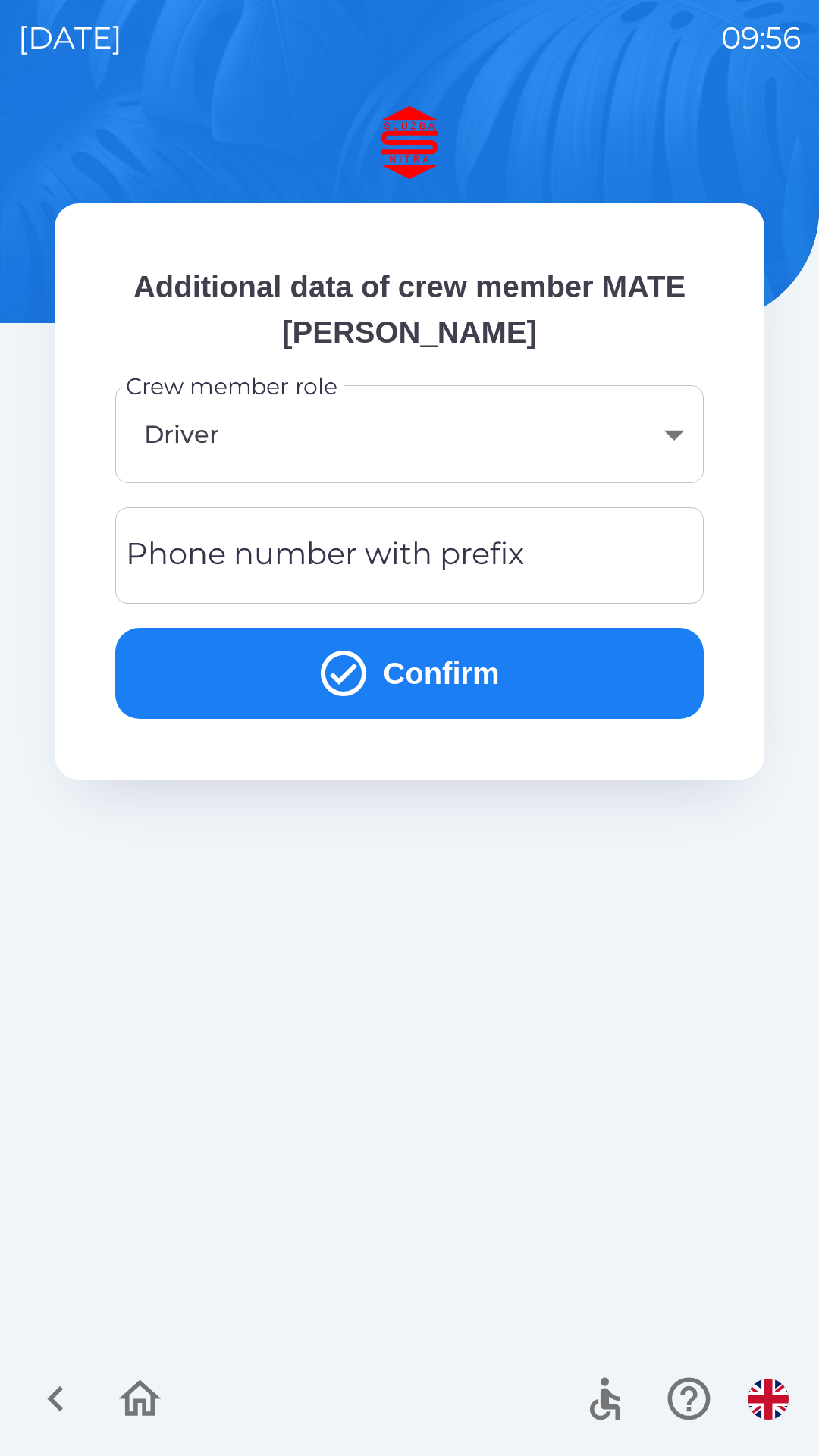
click at [531, 570] on input "Phone number with prefix" at bounding box center [410, 555] width 552 height 60
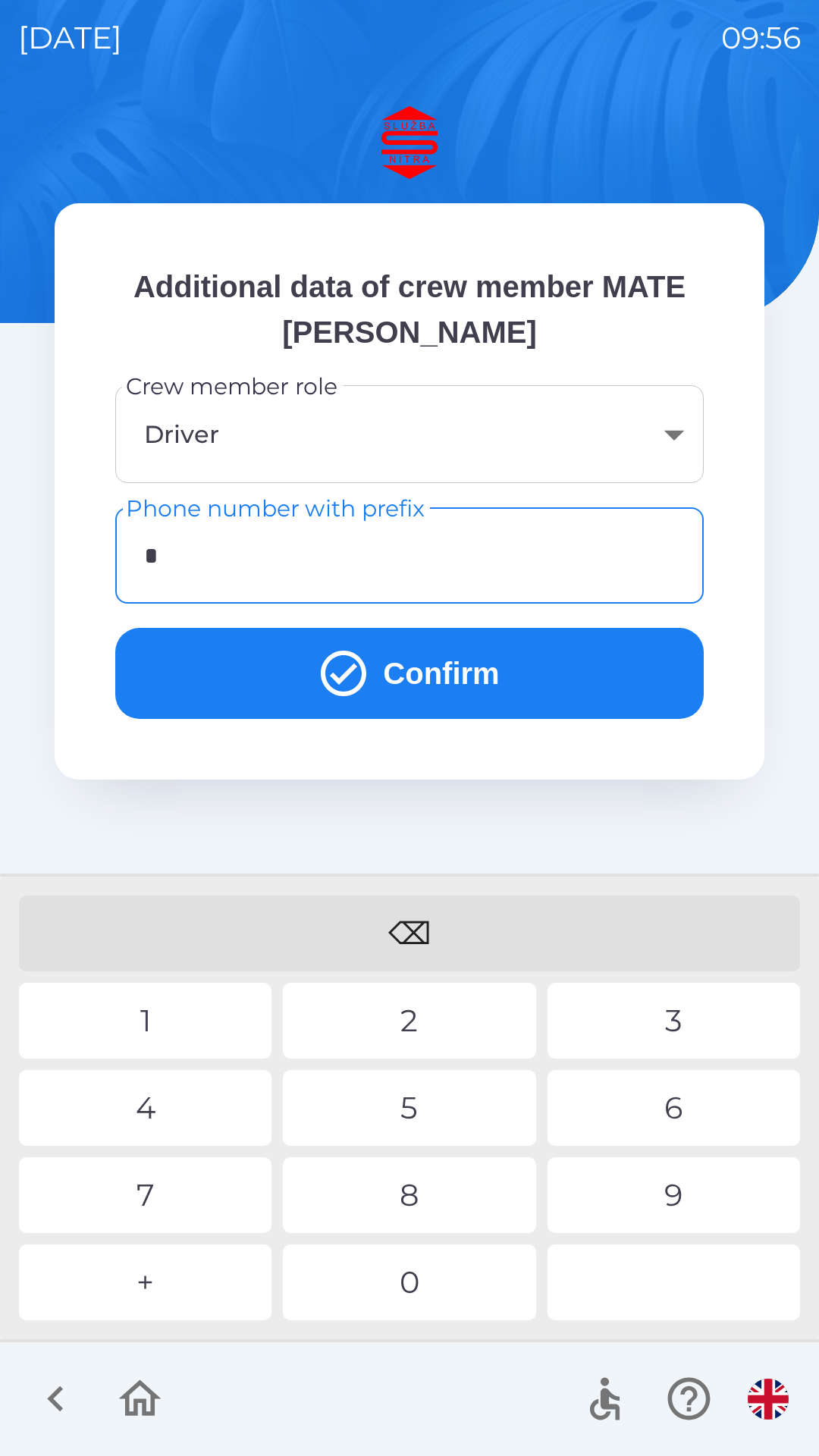
click at [435, 1271] on div "0" at bounding box center [409, 1283] width 253 height 76
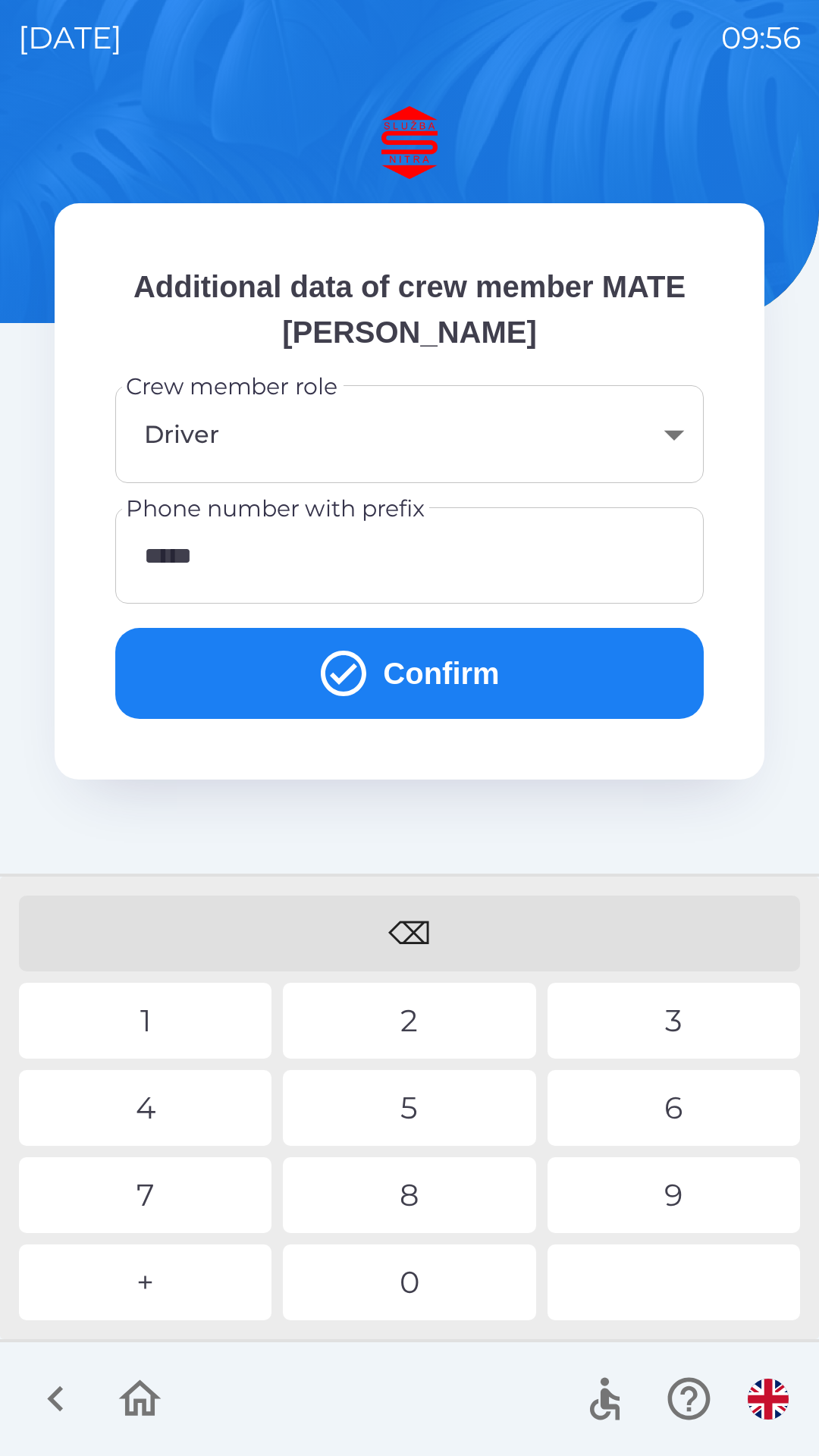
click at [394, 1033] on div "2" at bounding box center [409, 1021] width 253 height 76
click at [408, 1293] on div "0" at bounding box center [409, 1283] width 253 height 76
click at [452, 681] on button "Confirm" at bounding box center [410, 673] width 589 height 91
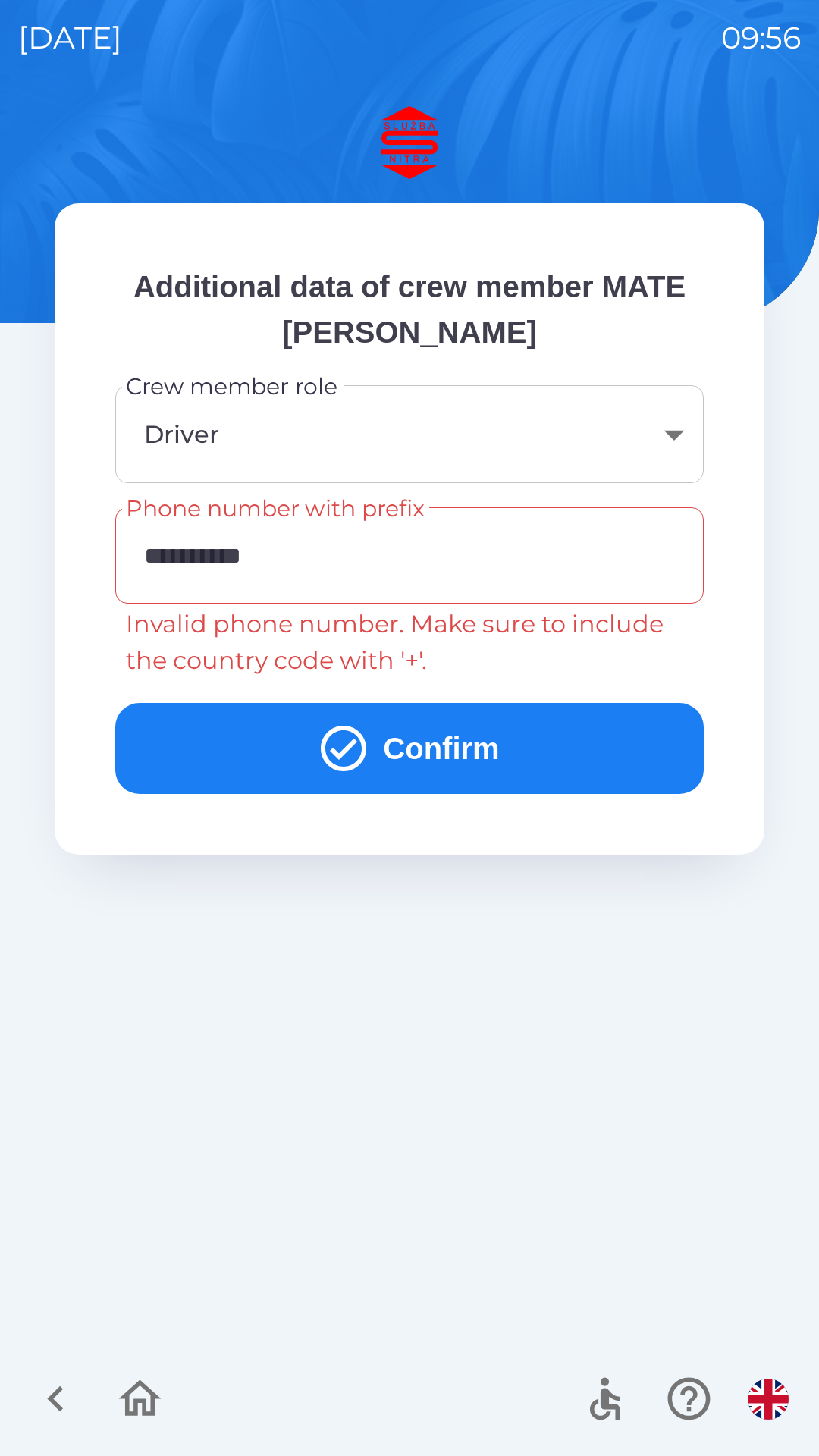
click at [476, 572] on input "**********" at bounding box center [410, 555] width 552 height 60
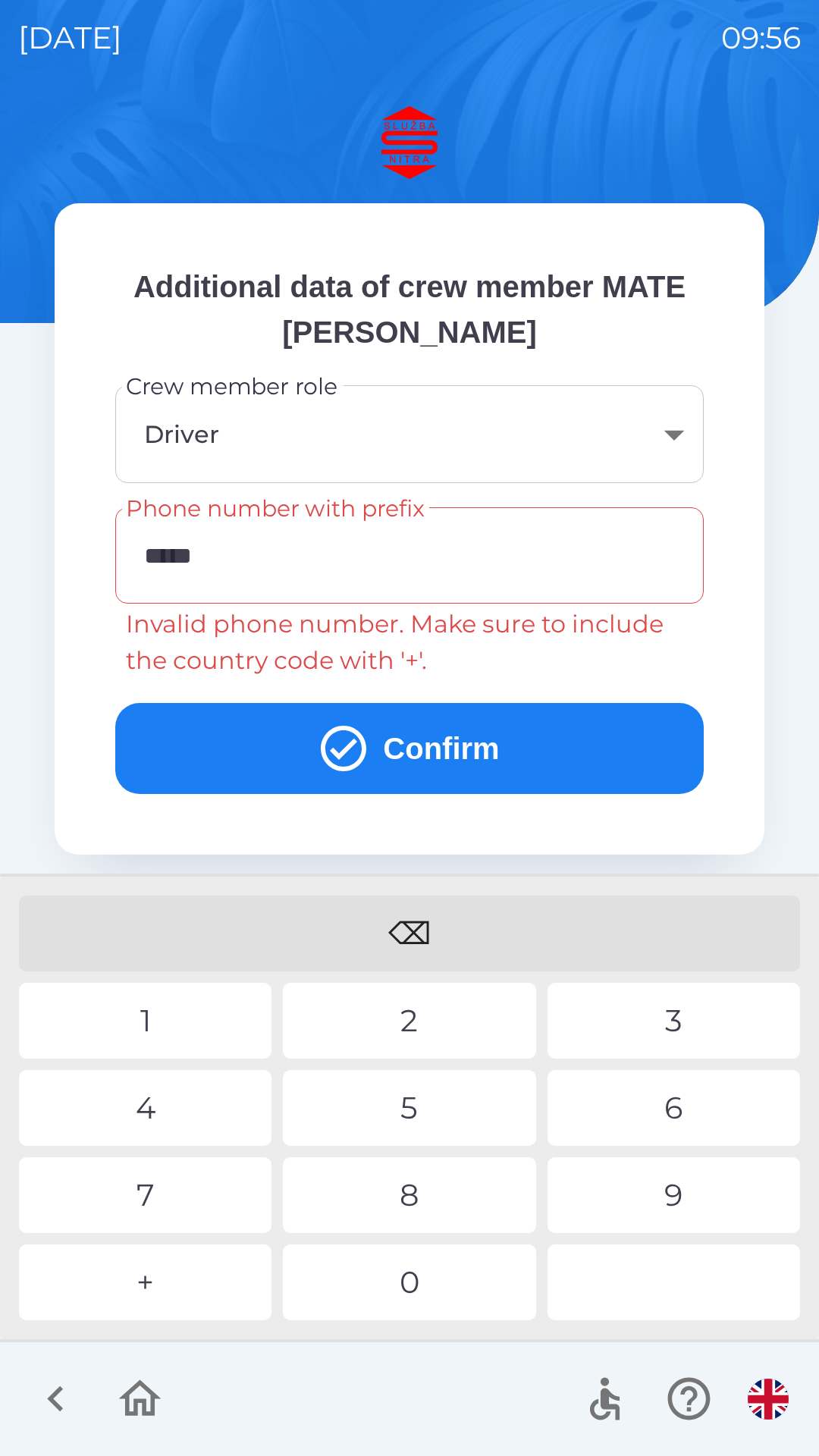
click at [504, 940] on div "⌫" at bounding box center [410, 933] width 781 height 76
type input "*"
click at [191, 1278] on div "+" at bounding box center [145, 1283] width 253 height 76
click at [189, 1085] on div "4" at bounding box center [145, 1108] width 253 height 76
click at [367, 1035] on div "2" at bounding box center [409, 1021] width 253 height 76
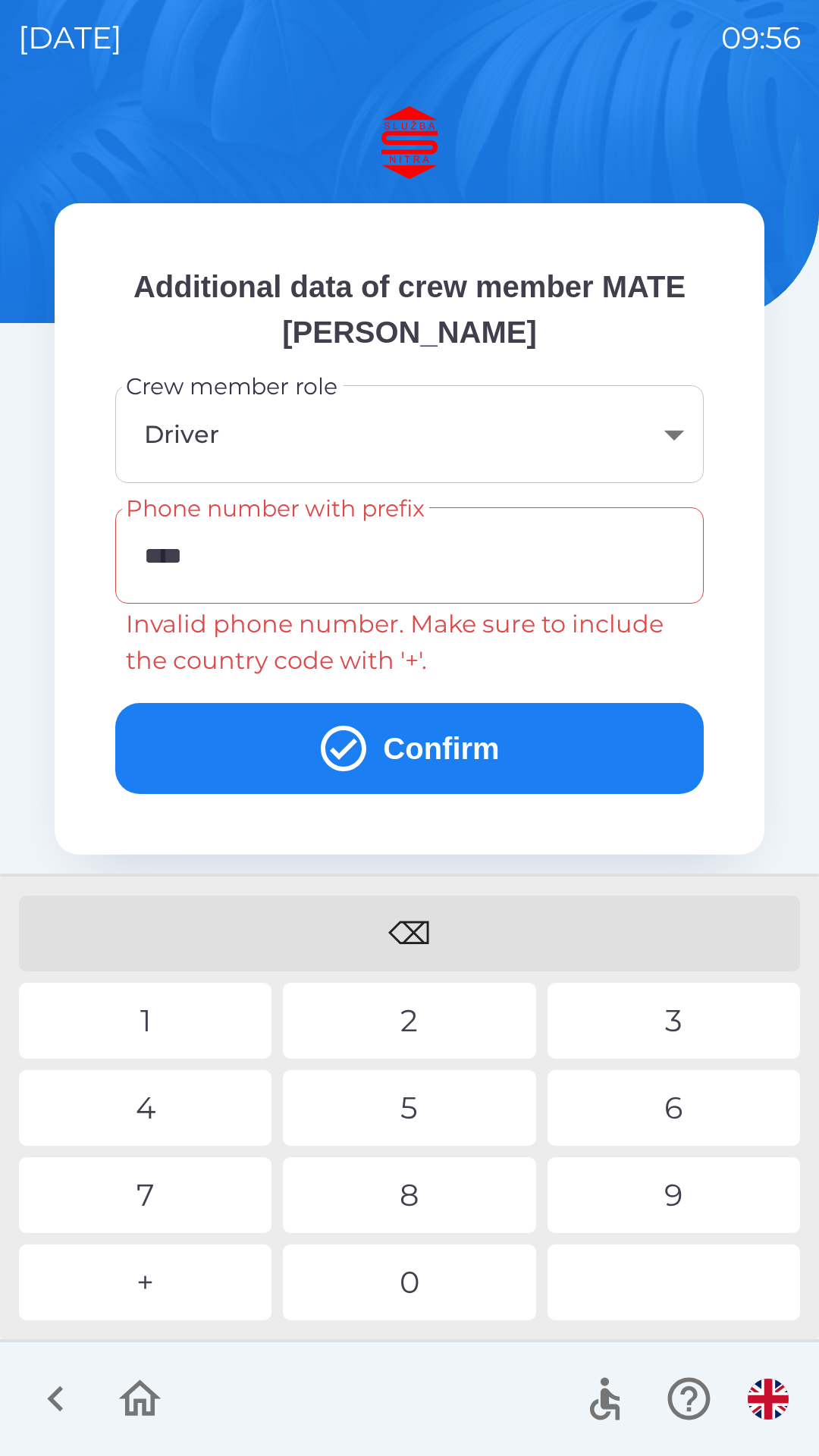
click at [226, 1016] on div "1" at bounding box center [145, 1021] width 253 height 76
click at [356, 1276] on div "0" at bounding box center [409, 1283] width 253 height 76
click at [397, 1221] on div "8" at bounding box center [409, 1195] width 253 height 76
type input "**********"
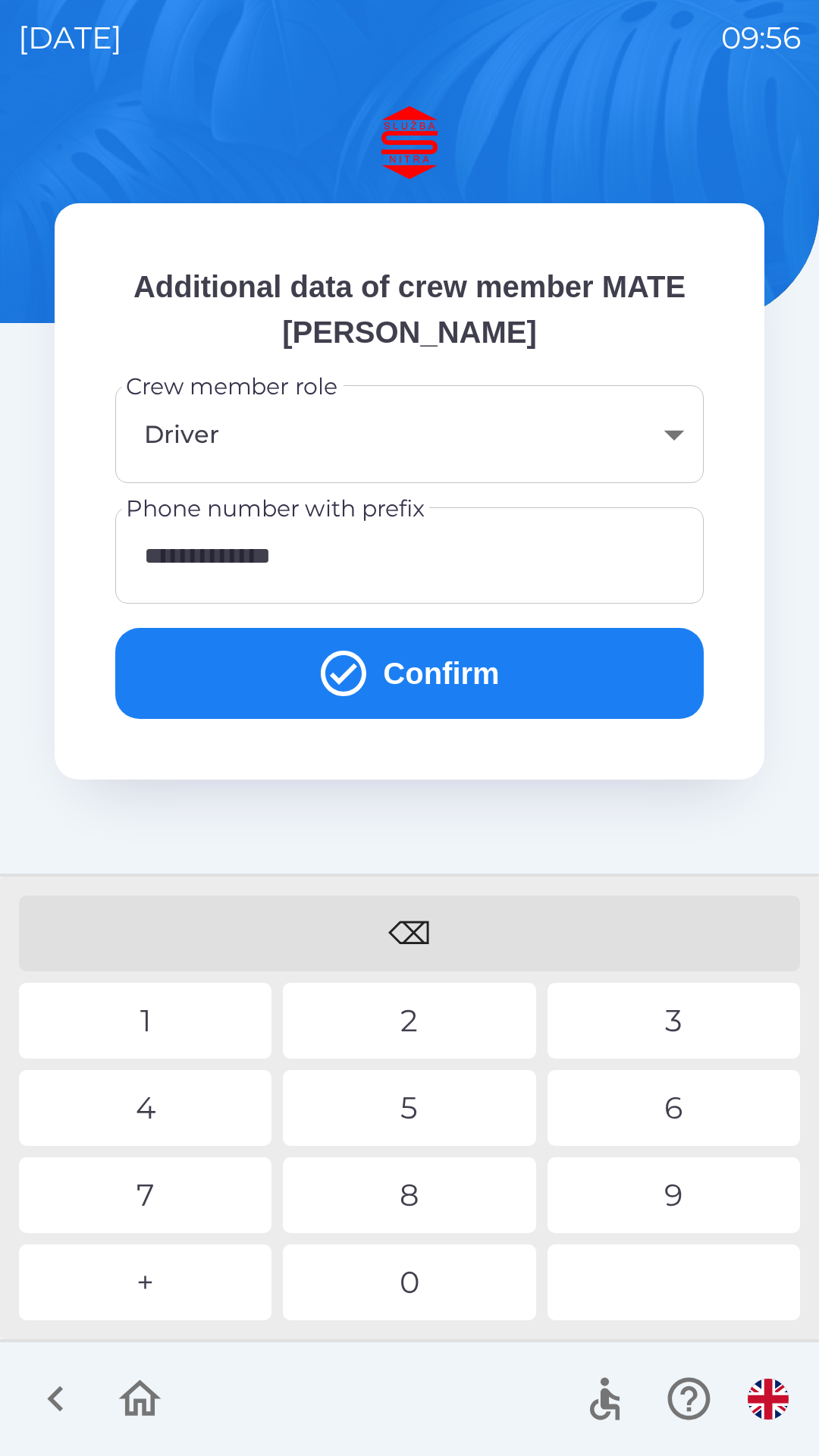
click at [671, 1106] on div "6" at bounding box center [674, 1108] width 253 height 76
click at [540, 681] on button "Confirm" at bounding box center [410, 673] width 589 height 91
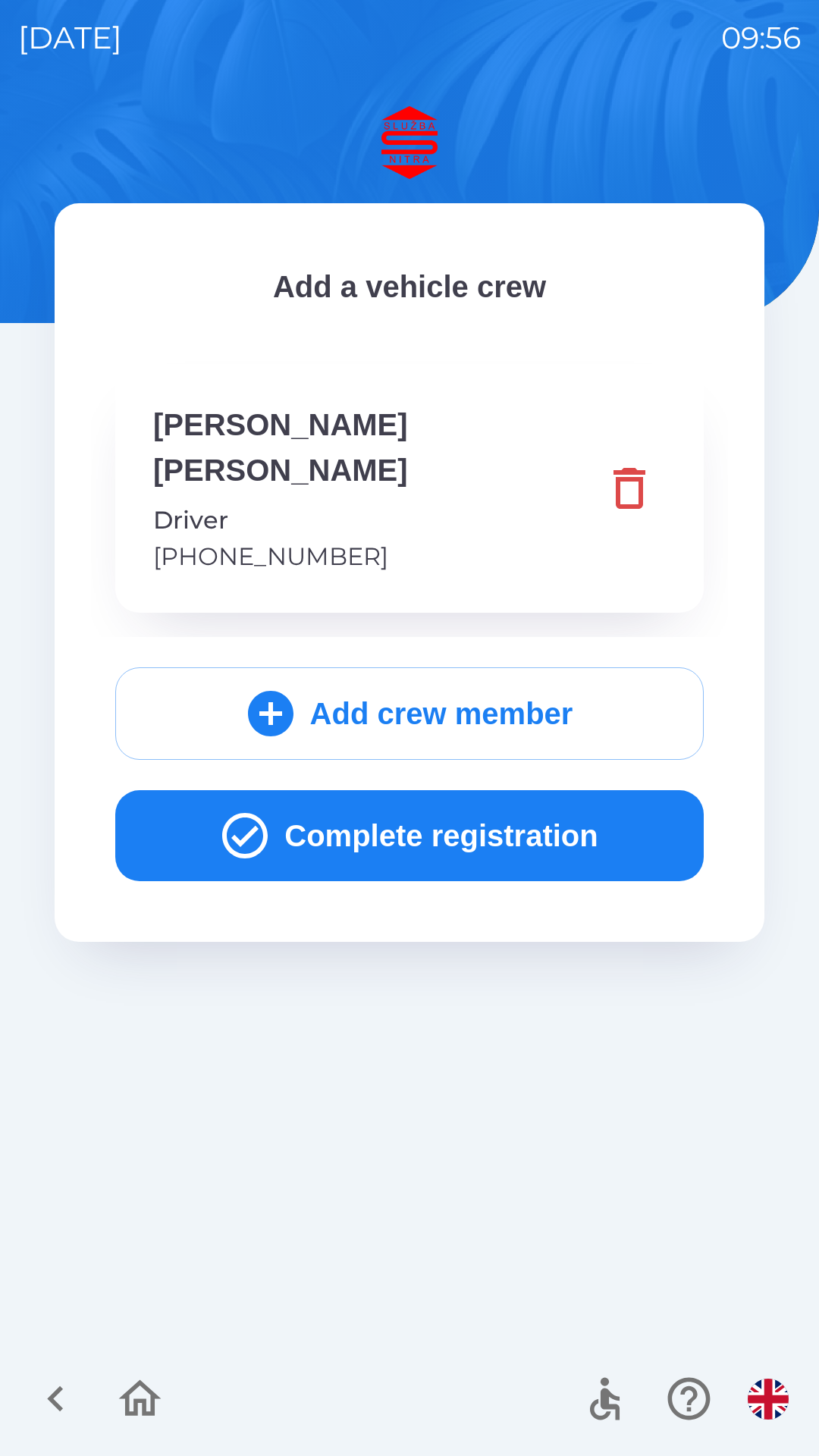
click at [326, 791] on button "Complete registration" at bounding box center [410, 835] width 589 height 91
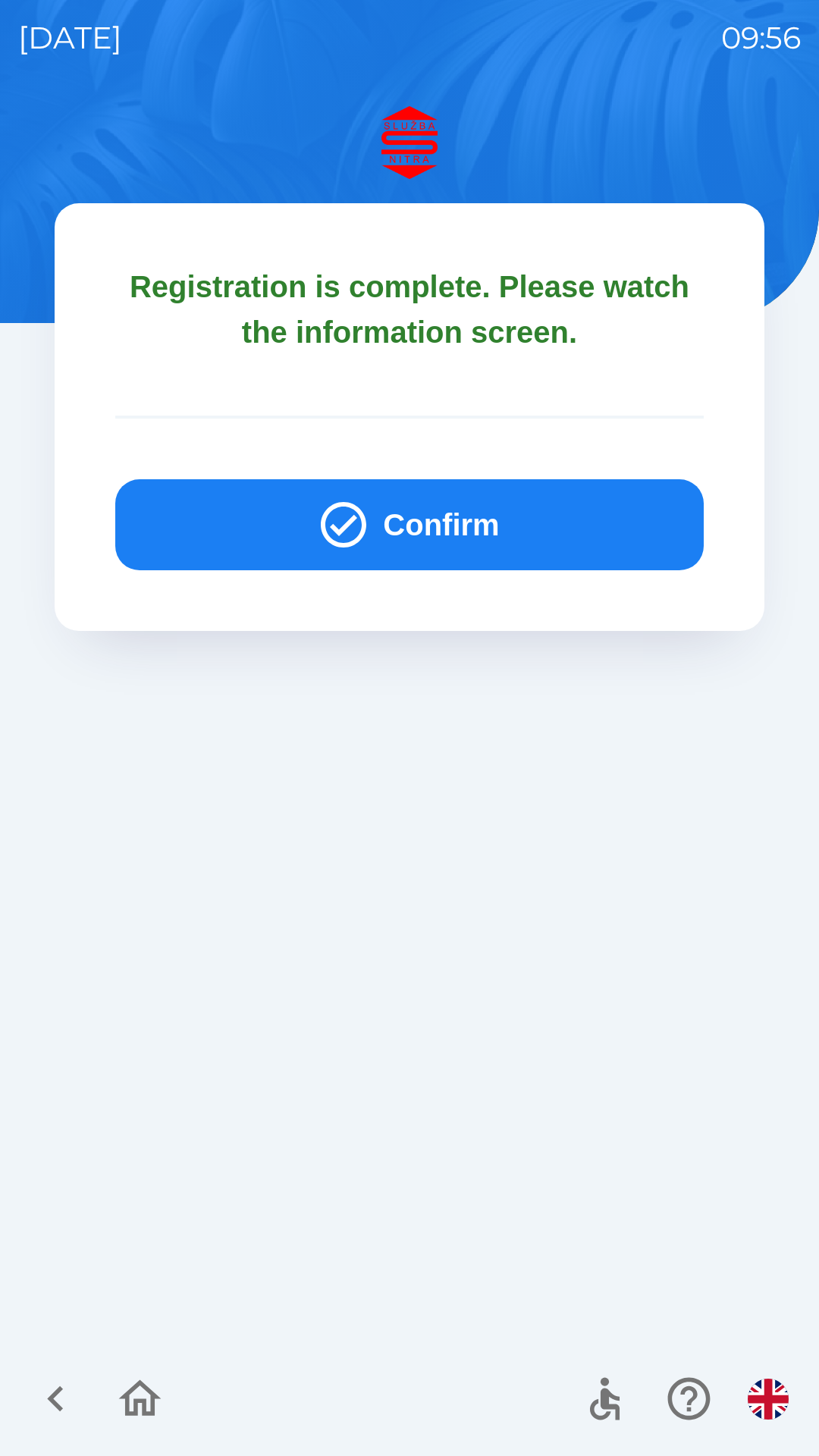
click at [293, 530] on button "Confirm" at bounding box center [410, 524] width 589 height 91
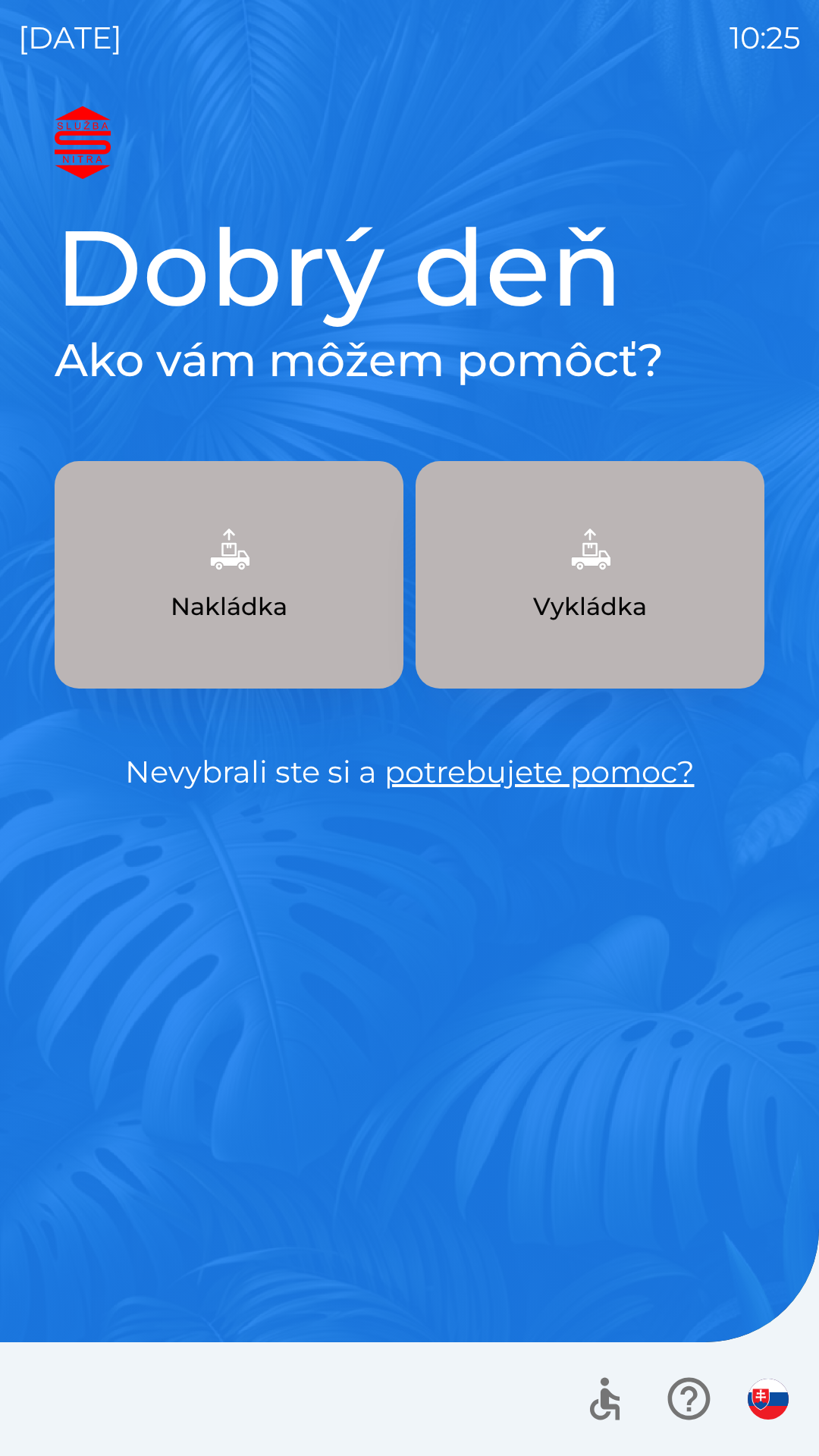
click at [605, 592] on p "Vykládka" at bounding box center [590, 607] width 114 height 36
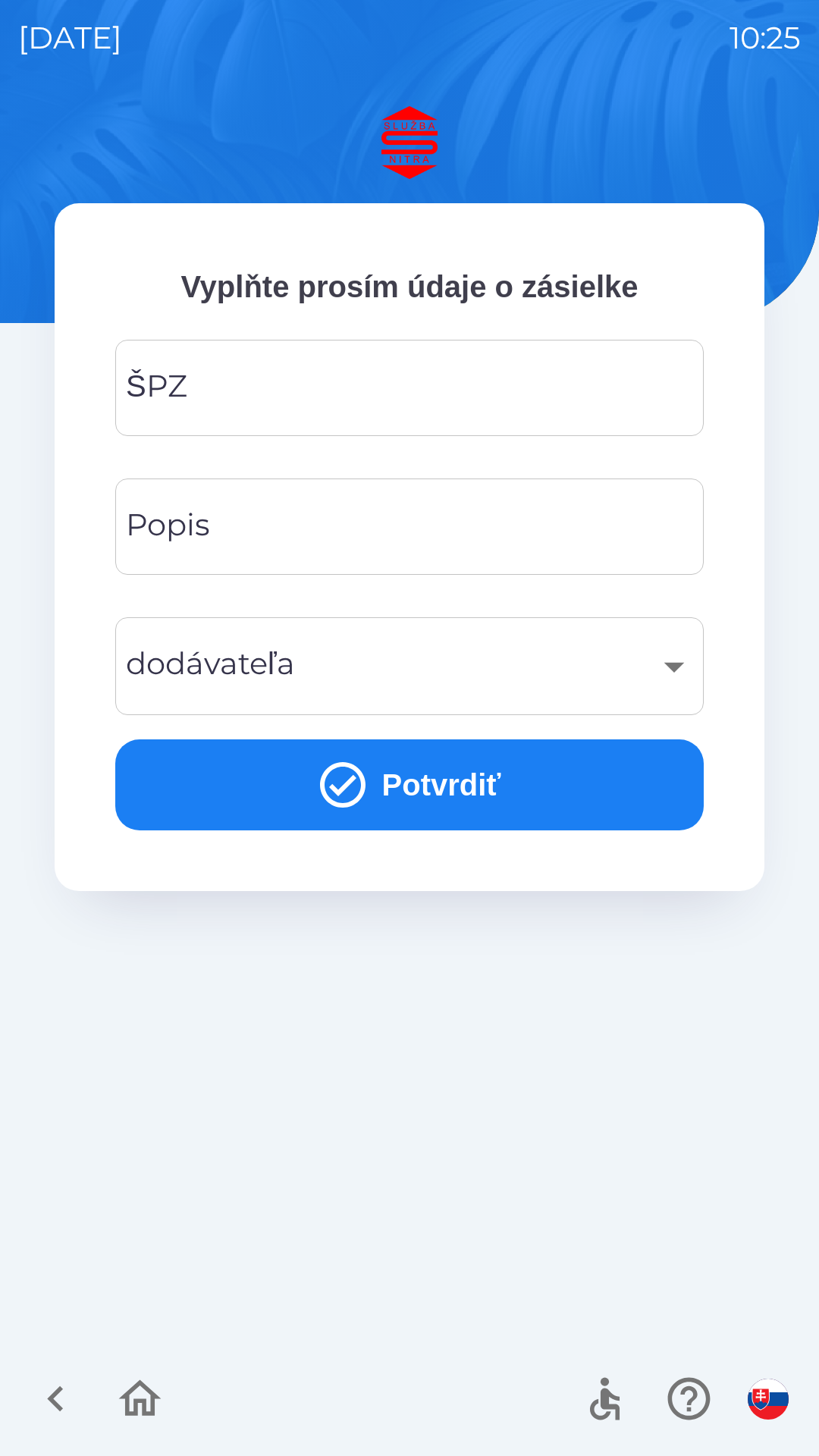
click at [397, 386] on input "ŠPZ" at bounding box center [410, 388] width 552 height 60
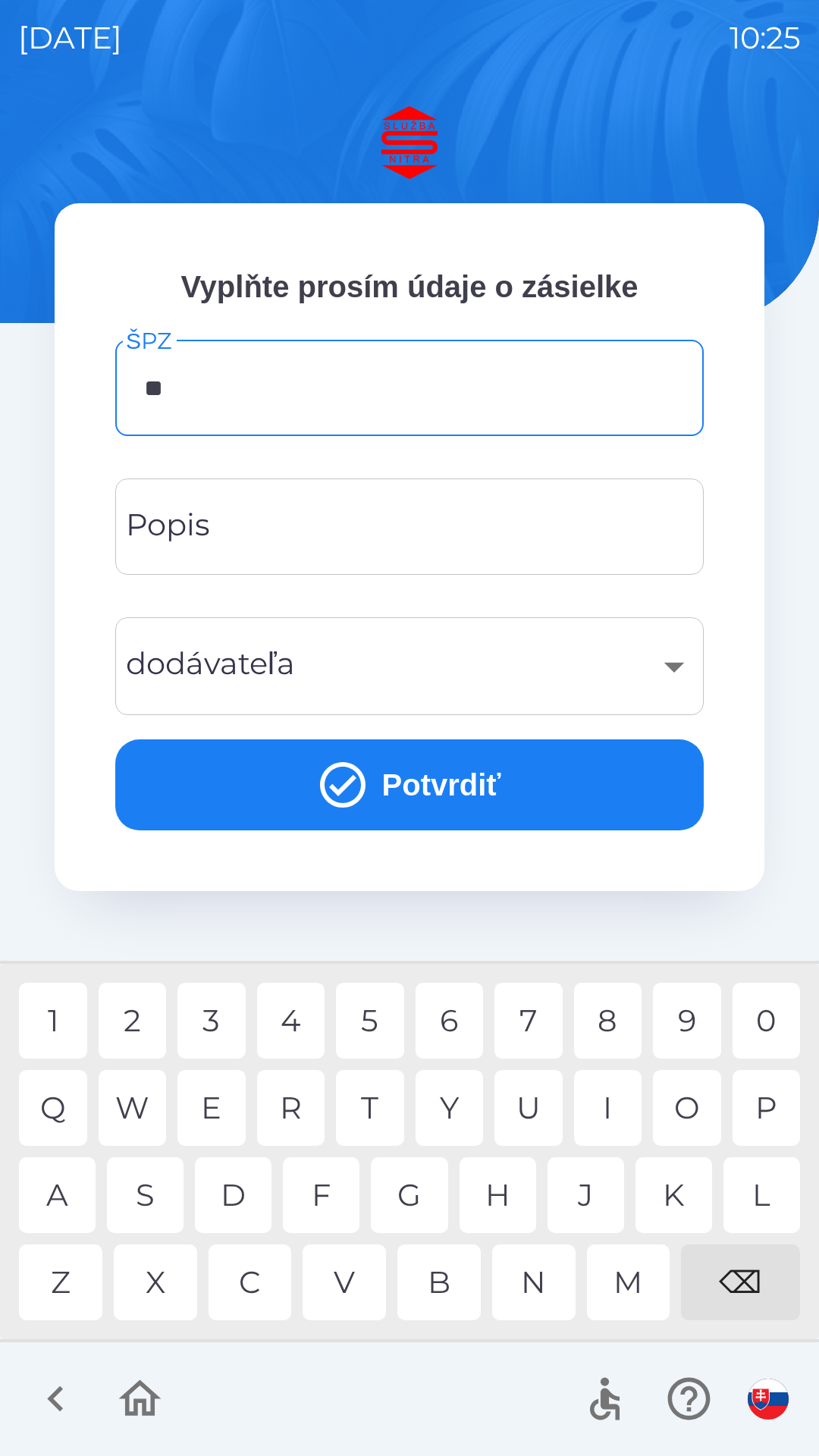
click at [68, 1218] on div "A" at bounding box center [57, 1195] width 77 height 76
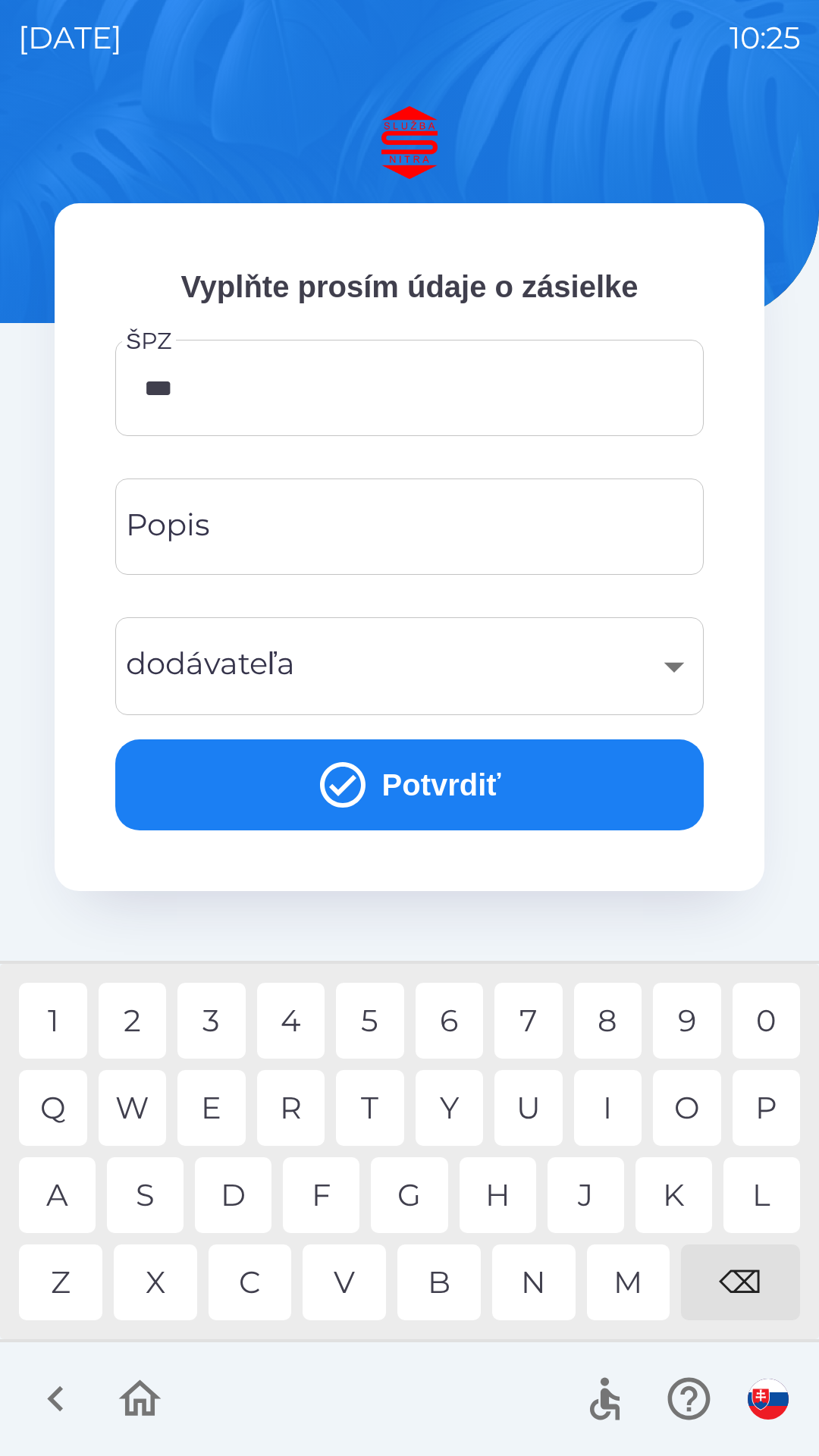
click at [380, 1031] on div "5" at bounding box center [371, 1021] width 69 height 76
click at [689, 1032] on div "9" at bounding box center [688, 1021] width 69 height 76
click at [258, 1290] on div "C" at bounding box center [250, 1283] width 84 height 76
type input "*******"
click at [319, 1206] on div "F" at bounding box center [321, 1195] width 77 height 76
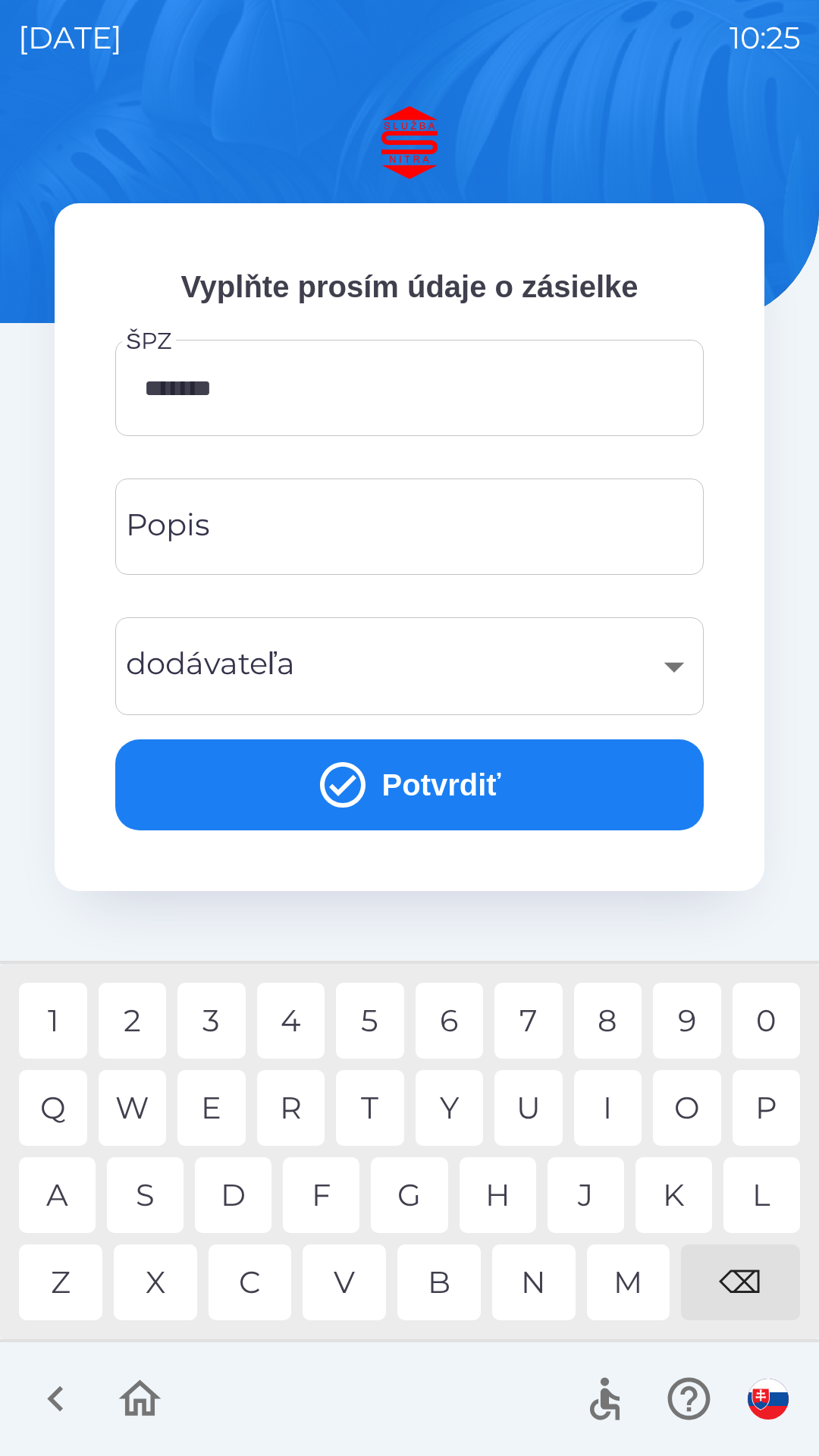
click at [454, 527] on input "Popis" at bounding box center [410, 526] width 552 height 60
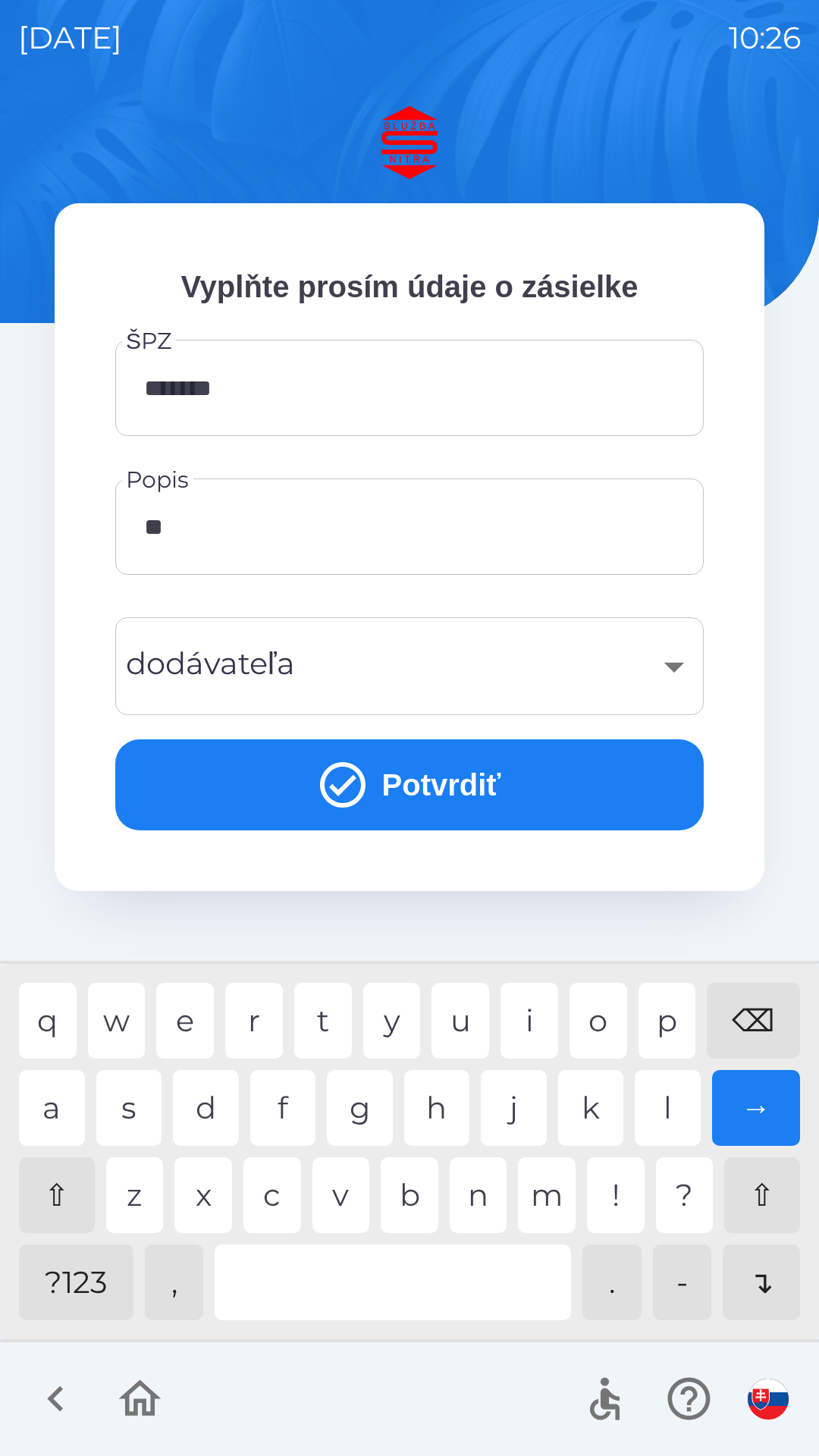
click at [193, 1024] on div "e" at bounding box center [184, 1021] width 57 height 76
click at [676, 1121] on div "l" at bounding box center [668, 1108] width 66 height 76
click at [519, 1120] on div "j" at bounding box center [513, 1108] width 66 height 76
type input "*******"
click at [434, 695] on div "​" at bounding box center [410, 666] width 552 height 62
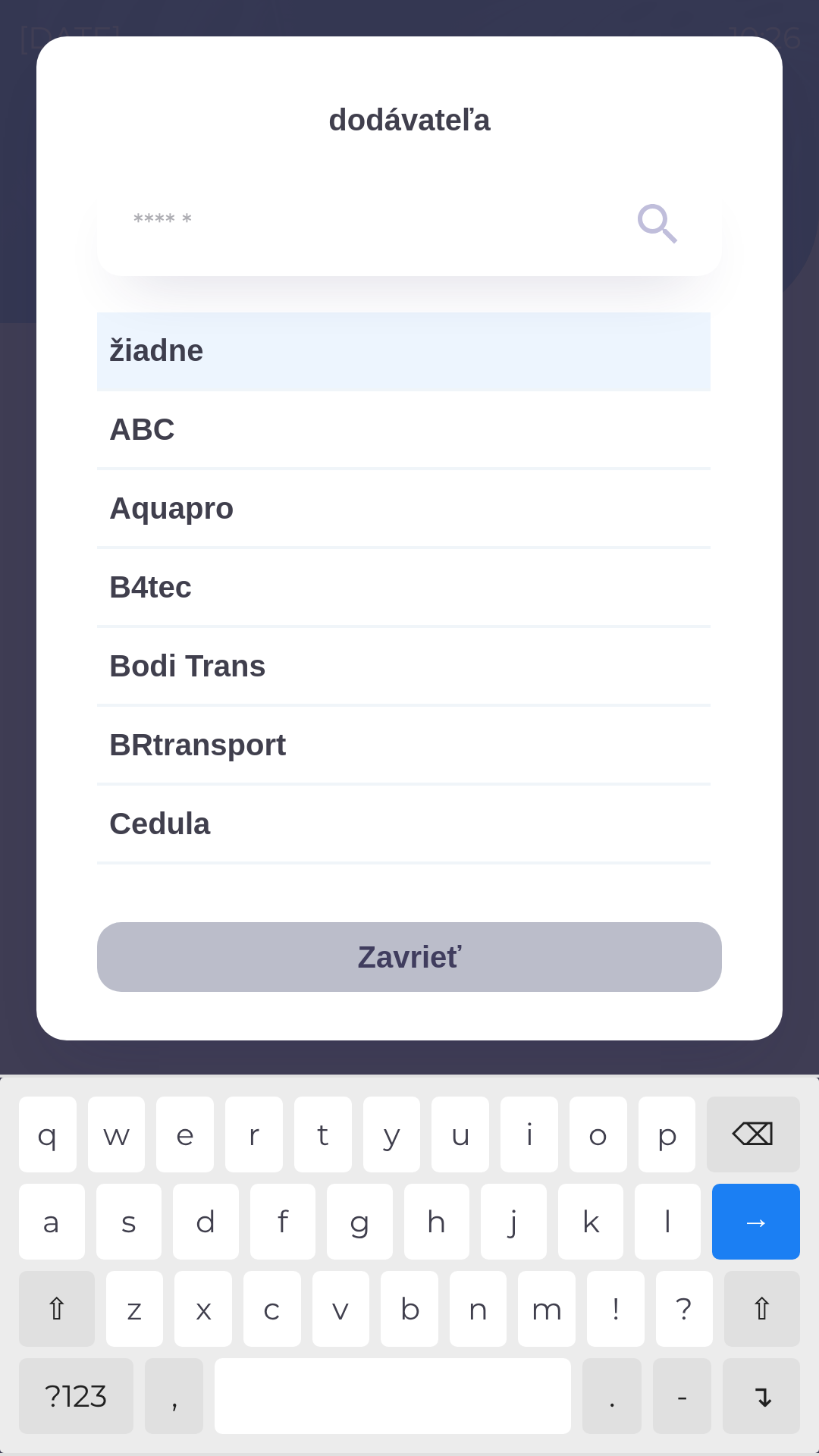
click at [432, 965] on button "Zavrieť" at bounding box center [410, 957] width 625 height 70
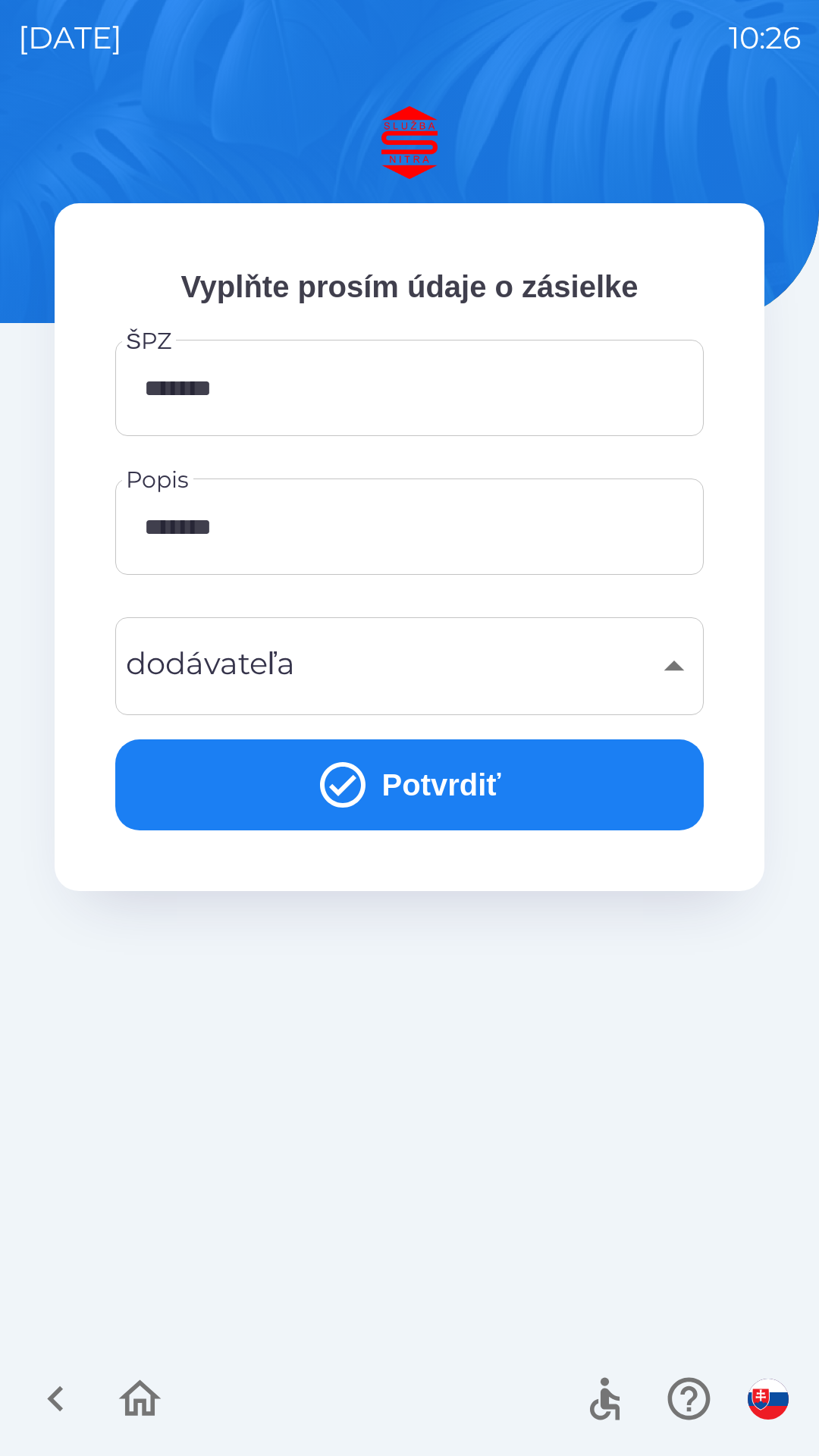
click at [353, 789] on icon "submit" at bounding box center [343, 785] width 55 height 55
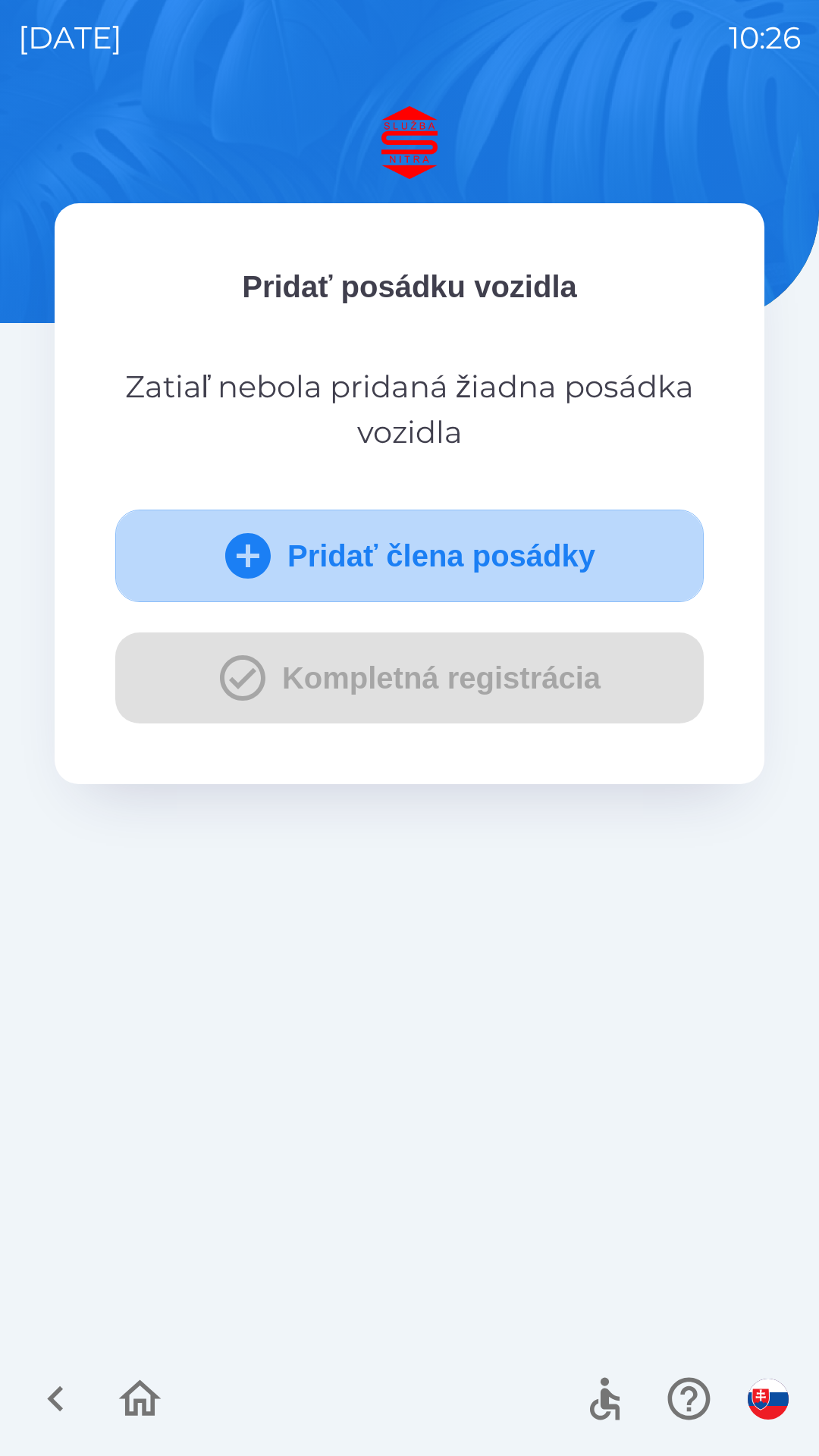
click at [254, 558] on icon "submit" at bounding box center [248, 556] width 46 height 46
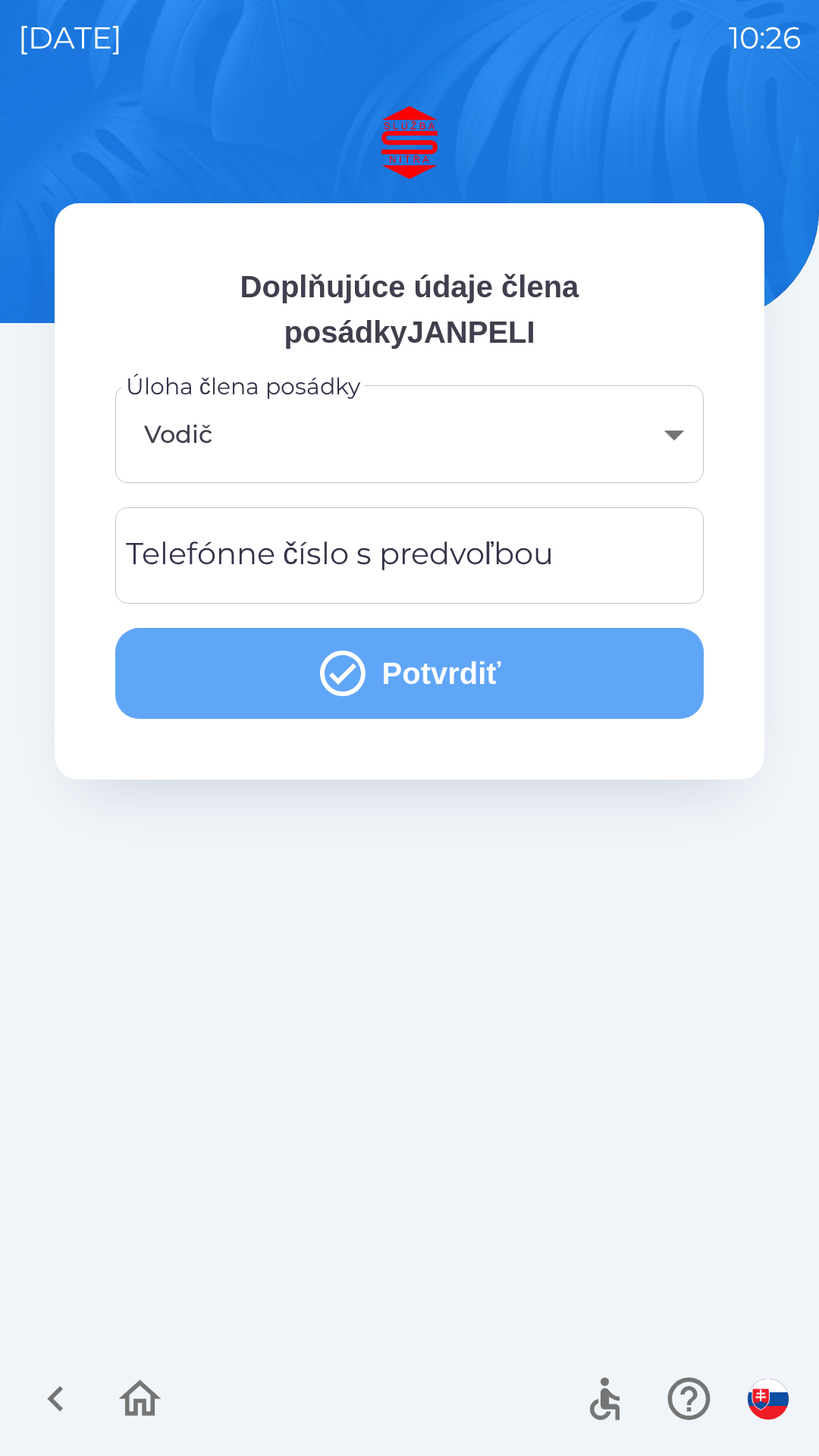
click at [354, 681] on icon "submit" at bounding box center [343, 673] width 55 height 55
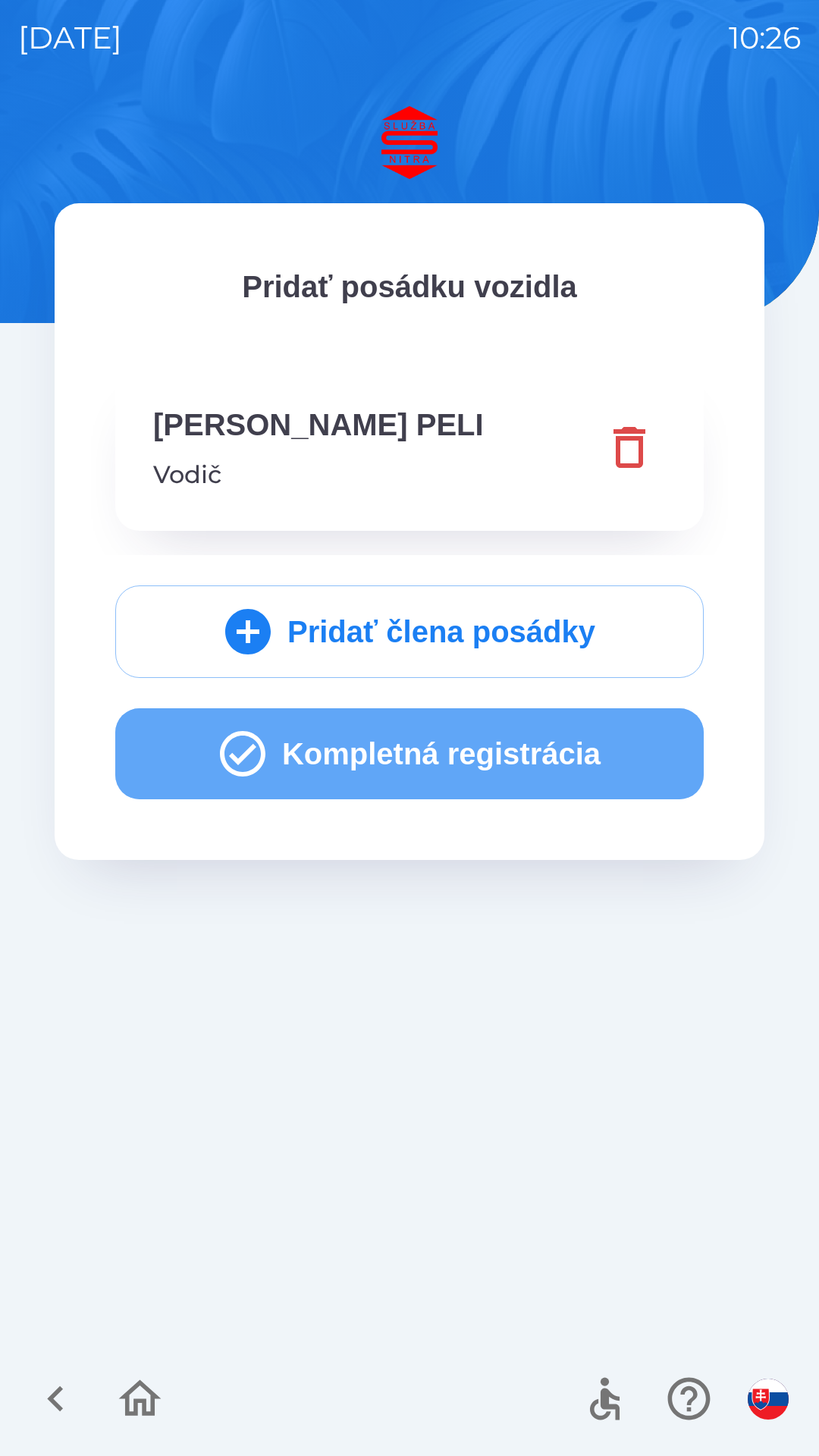
click at [233, 732] on icon "button" at bounding box center [243, 754] width 46 height 46
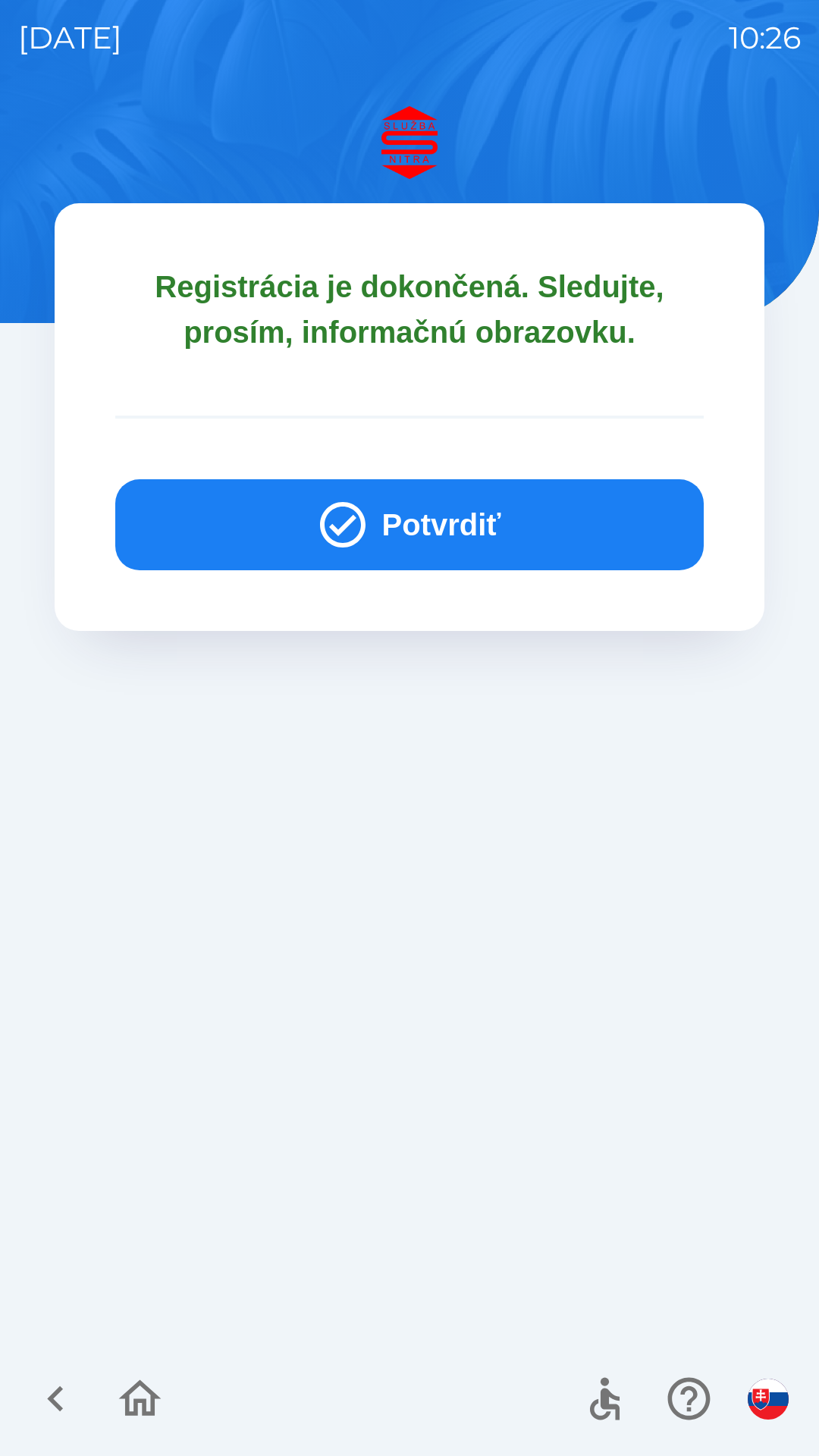
click at [355, 530] on icon "button" at bounding box center [343, 525] width 55 height 55
